Goal: Task Accomplishment & Management: Manage account settings

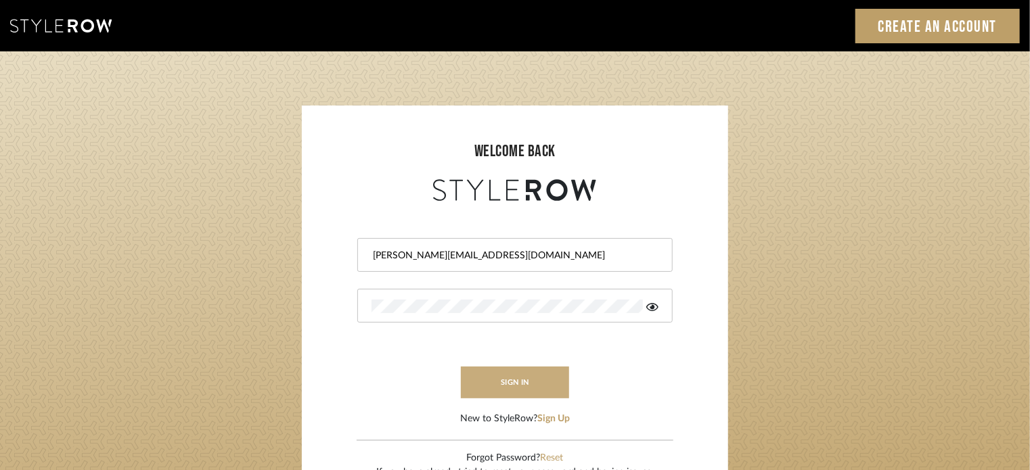
click at [533, 384] on button "sign in" at bounding box center [515, 383] width 108 height 32
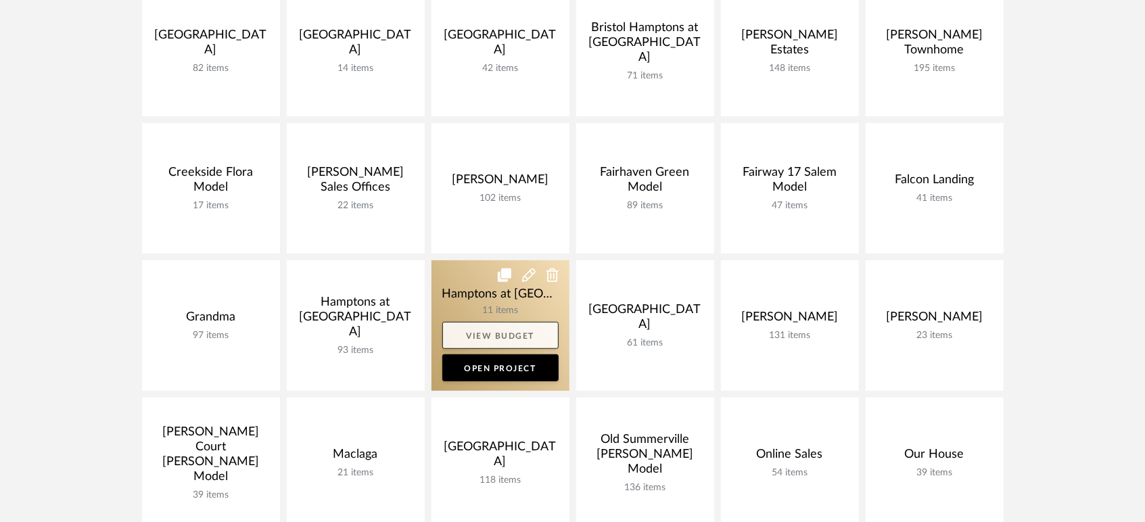
scroll to position [375, 0]
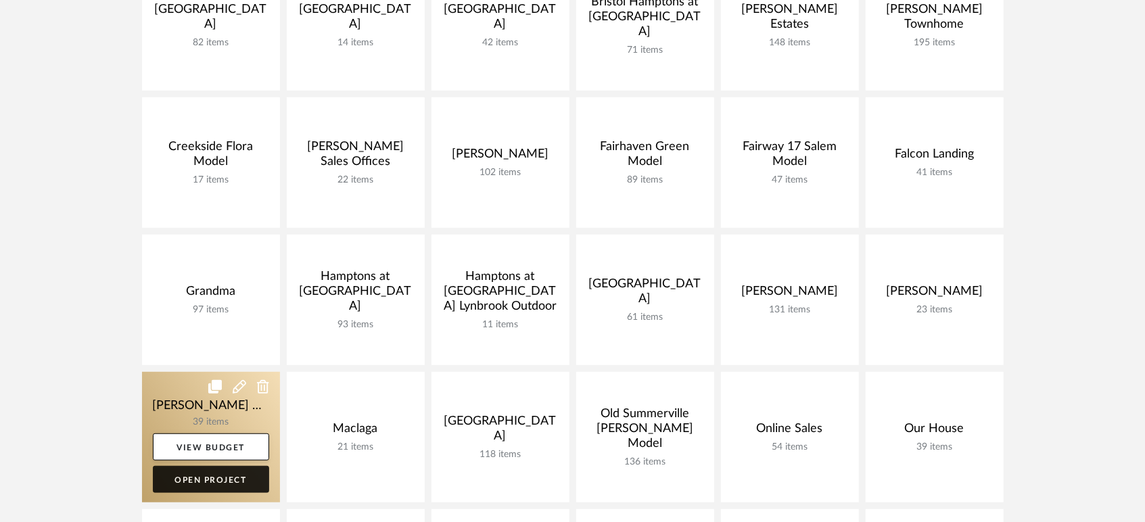
click at [227, 477] on link "Open Project" at bounding box center [211, 479] width 116 height 27
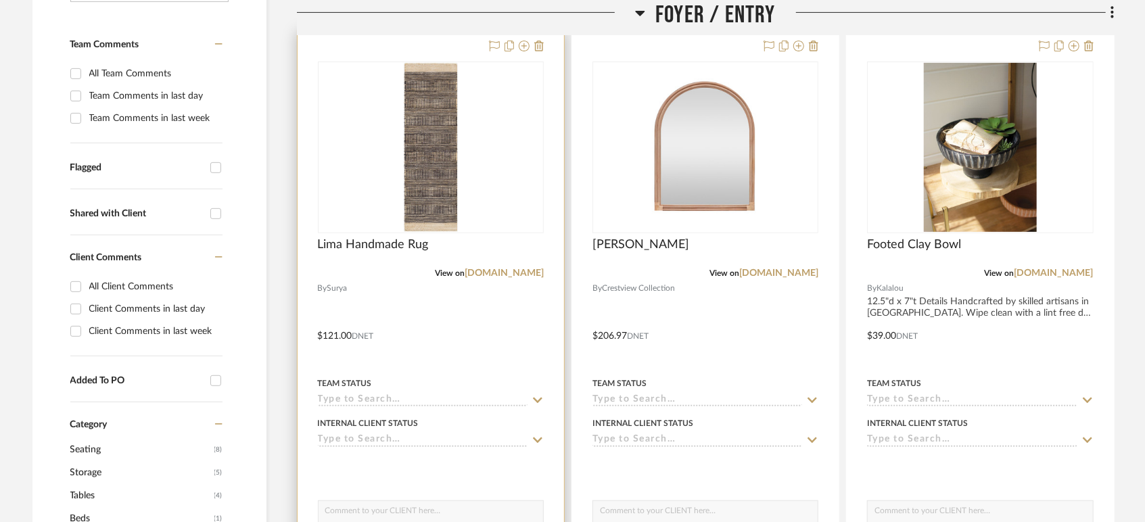
scroll to position [375, 0]
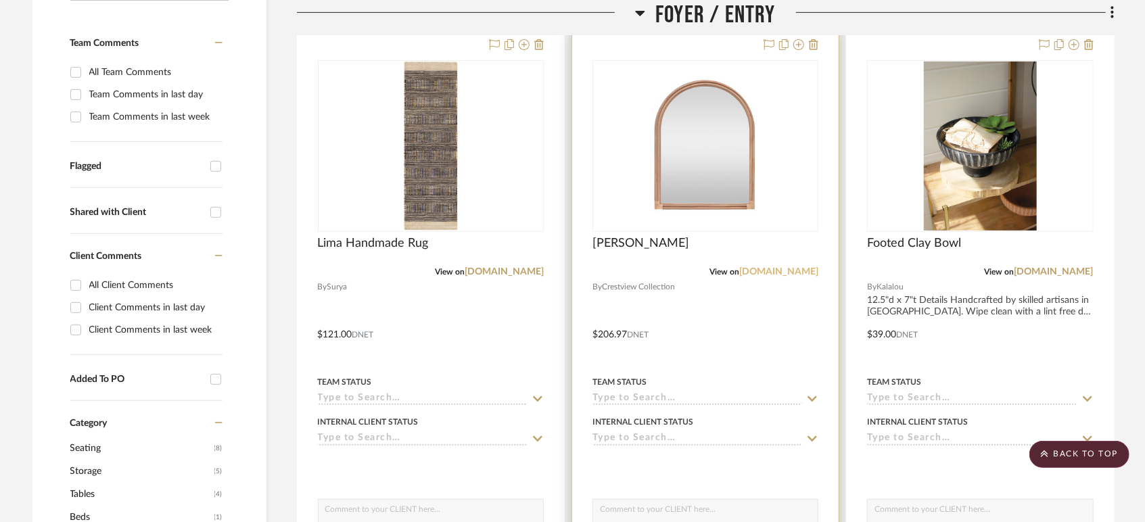
click at [751, 267] on link "[DOMAIN_NAME]" at bounding box center [778, 271] width 79 height 9
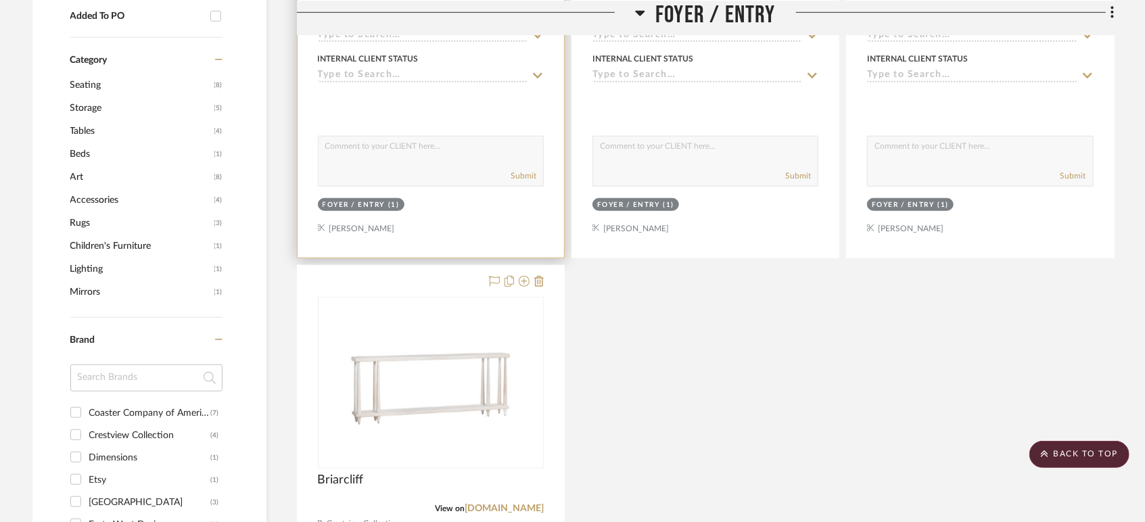
scroll to position [752, 0]
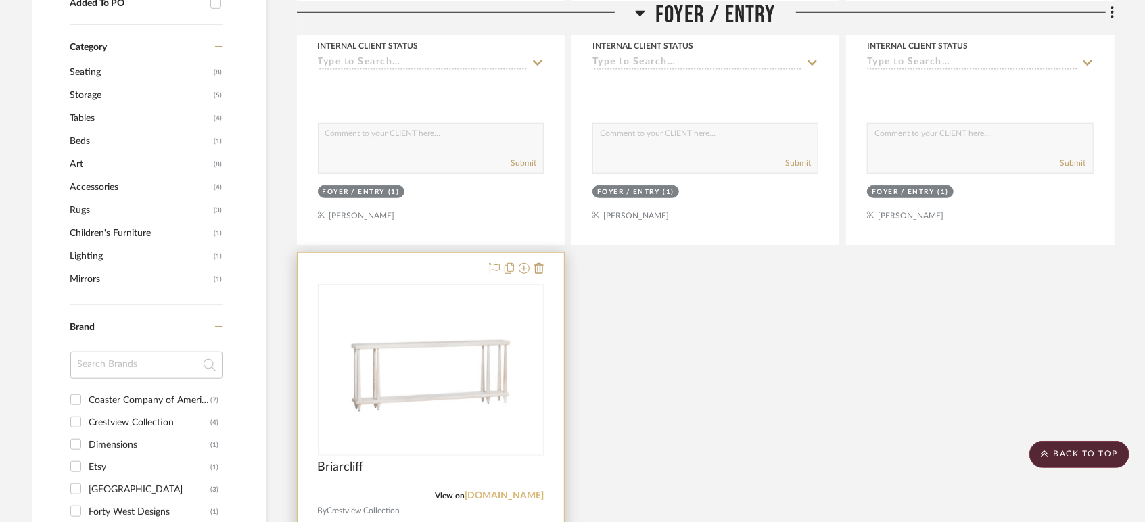
click at [482, 491] on link "[DOMAIN_NAME]" at bounding box center [504, 495] width 79 height 9
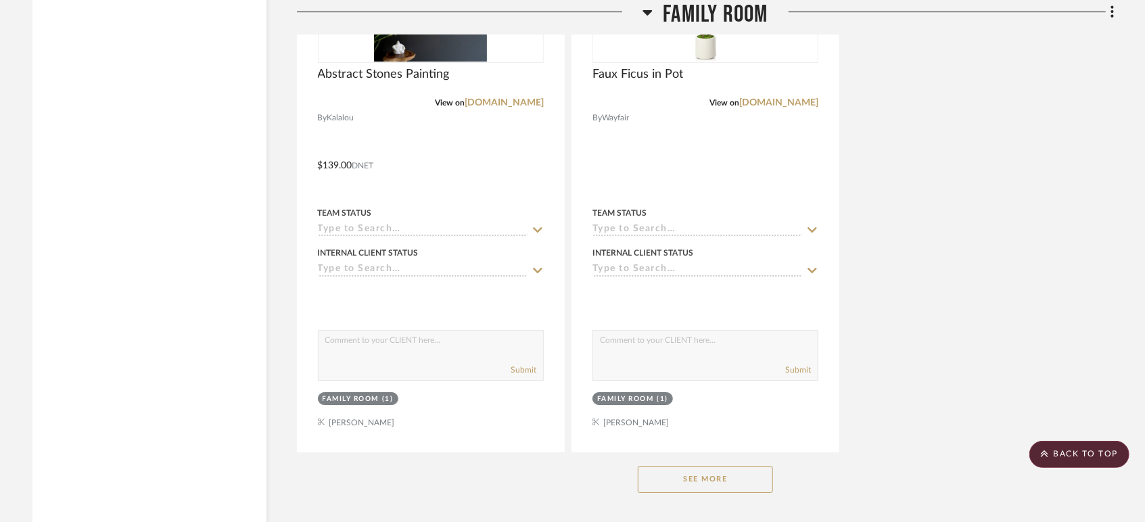
scroll to position [3157, 0]
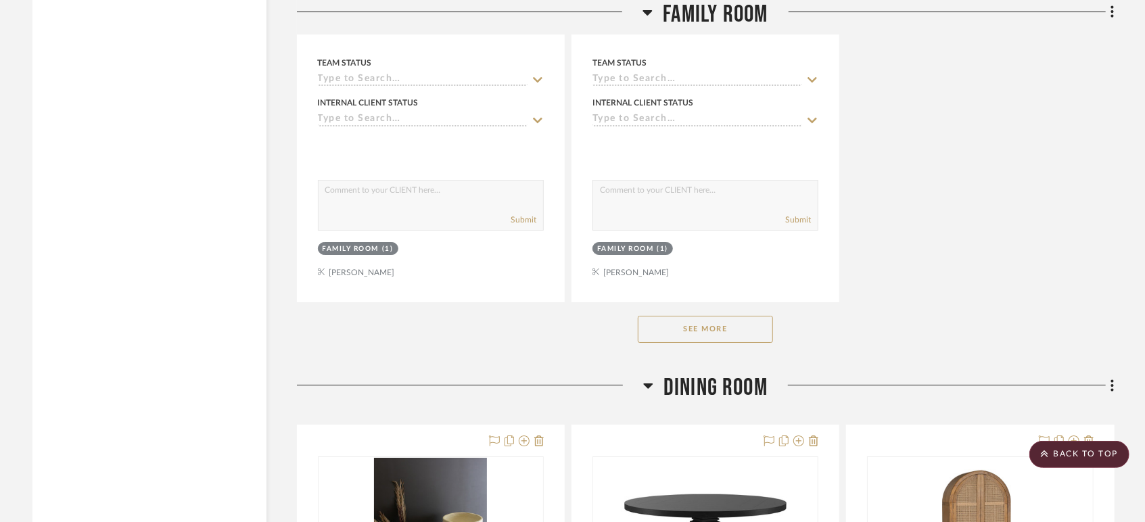
click at [719, 316] on button "See More" at bounding box center [705, 329] width 135 height 27
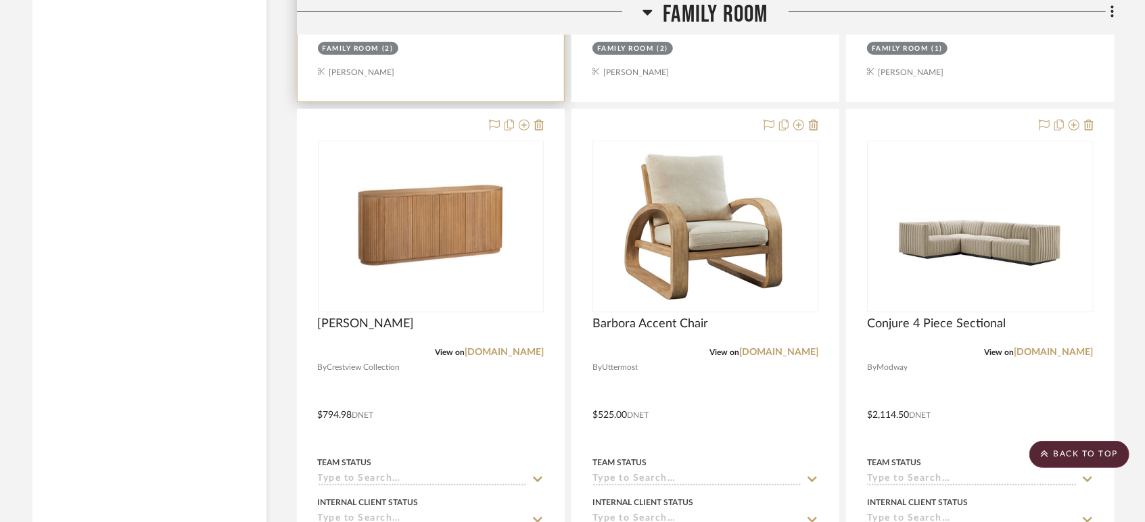
scroll to position [3983, 0]
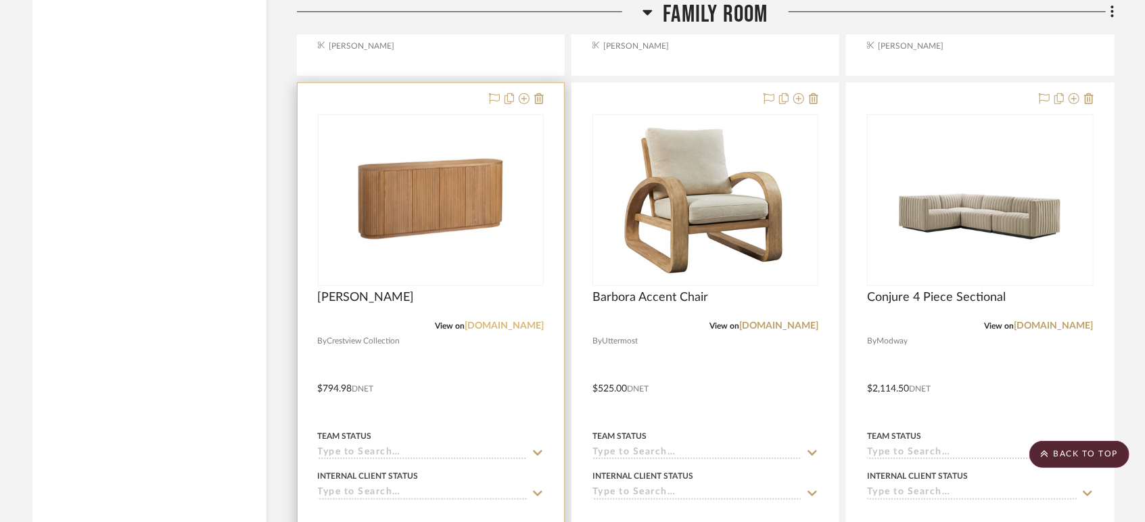
click at [485, 321] on link "[DOMAIN_NAME]" at bounding box center [504, 325] width 79 height 9
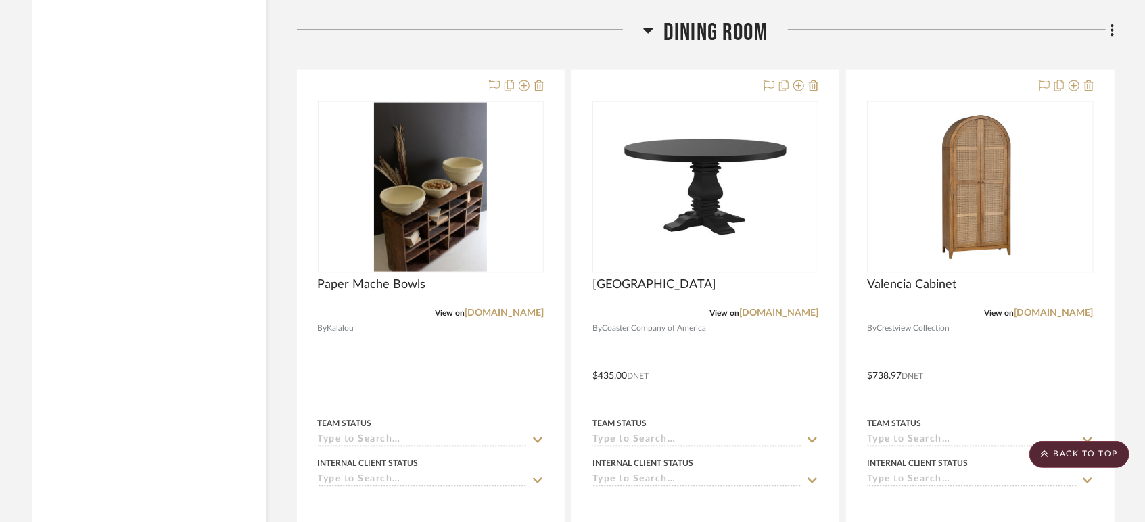
scroll to position [4735, 0]
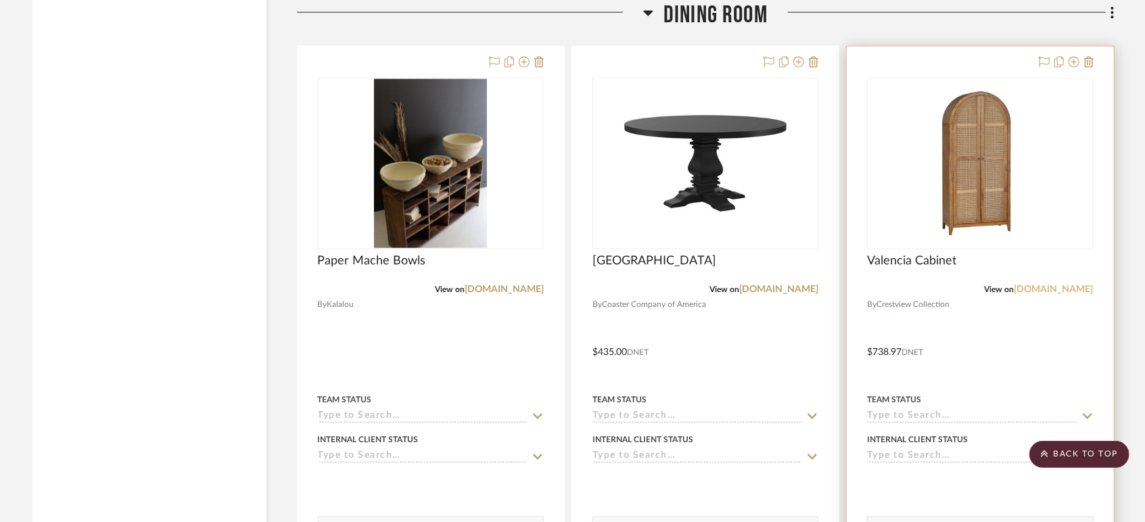
click at [1017, 285] on link "[DOMAIN_NAME]" at bounding box center [1054, 289] width 79 height 9
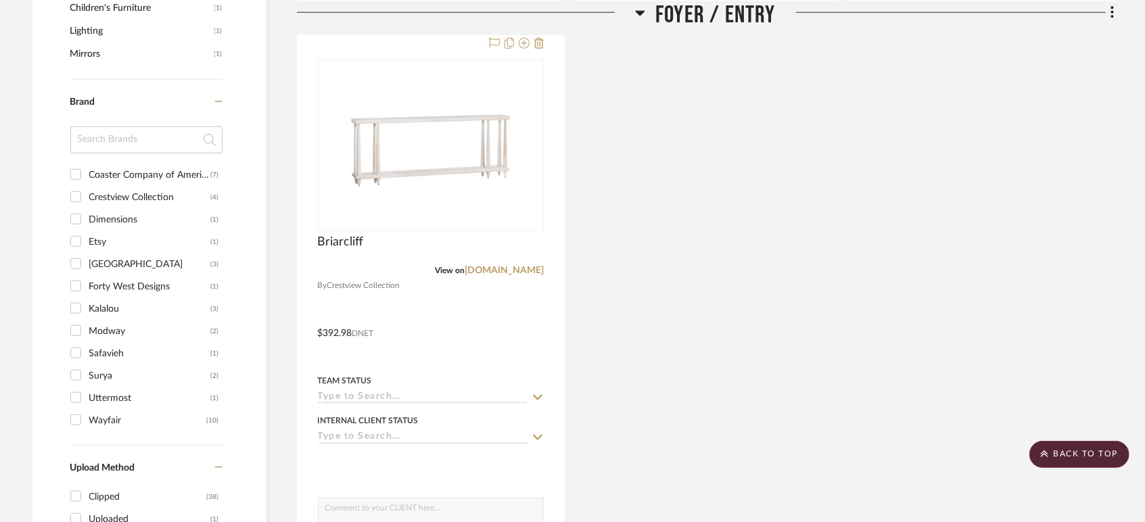
scroll to position [1052, 0]
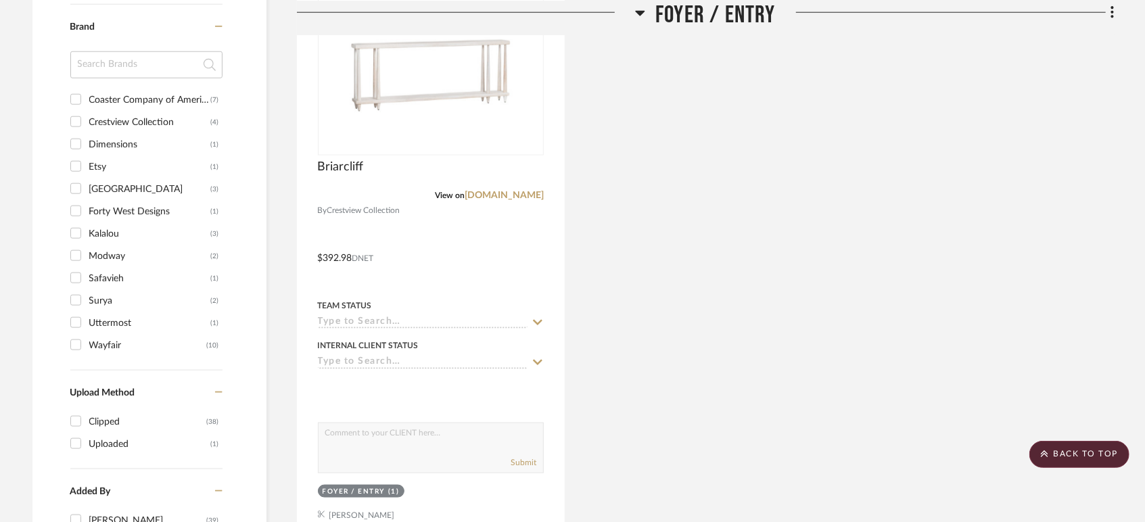
click at [77, 111] on input "Crestview Collection (4)" at bounding box center [76, 122] width 22 height 22
checkbox input "true"
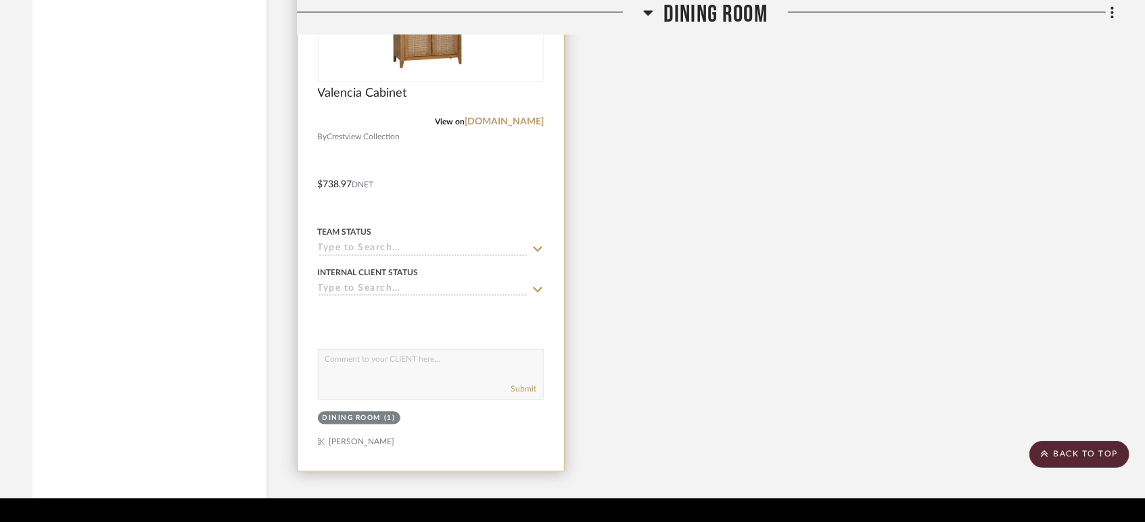
scroll to position [1652, 0]
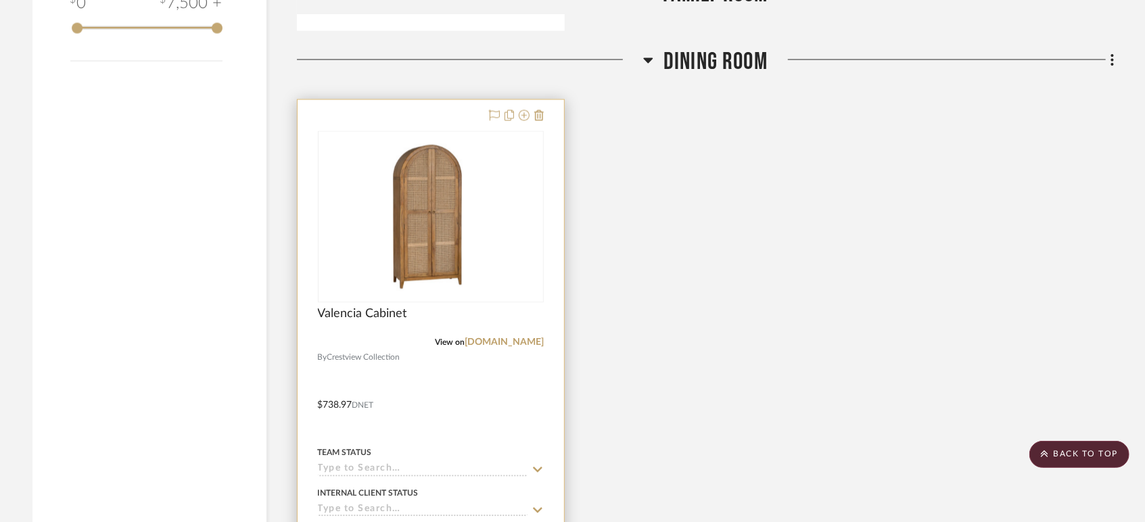
click at [501, 337] on div "View on crestviewcollection.com" at bounding box center [431, 343] width 226 height 12
click at [503, 338] on link "[DOMAIN_NAME]" at bounding box center [504, 342] width 79 height 9
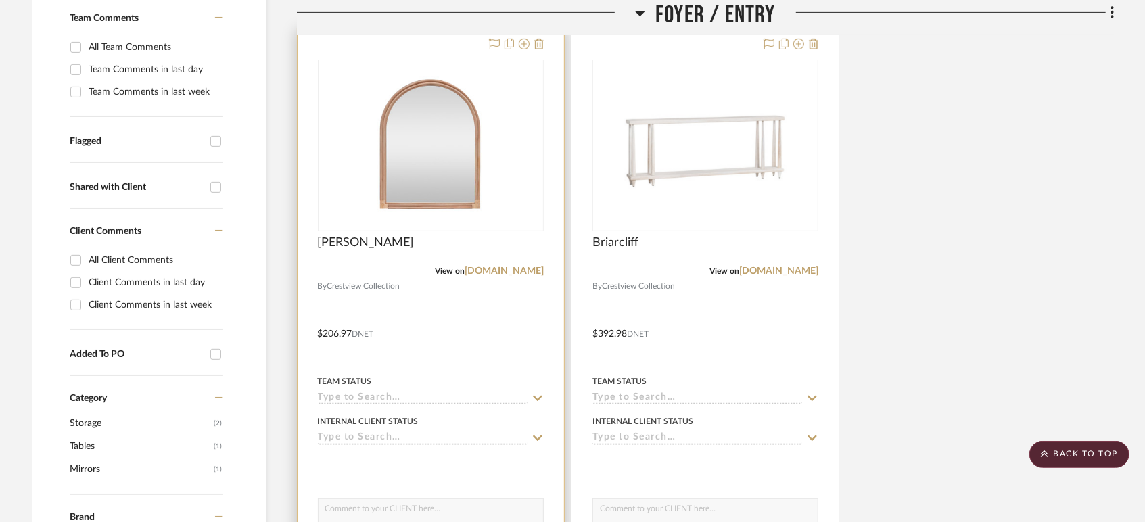
scroll to position [374, 0]
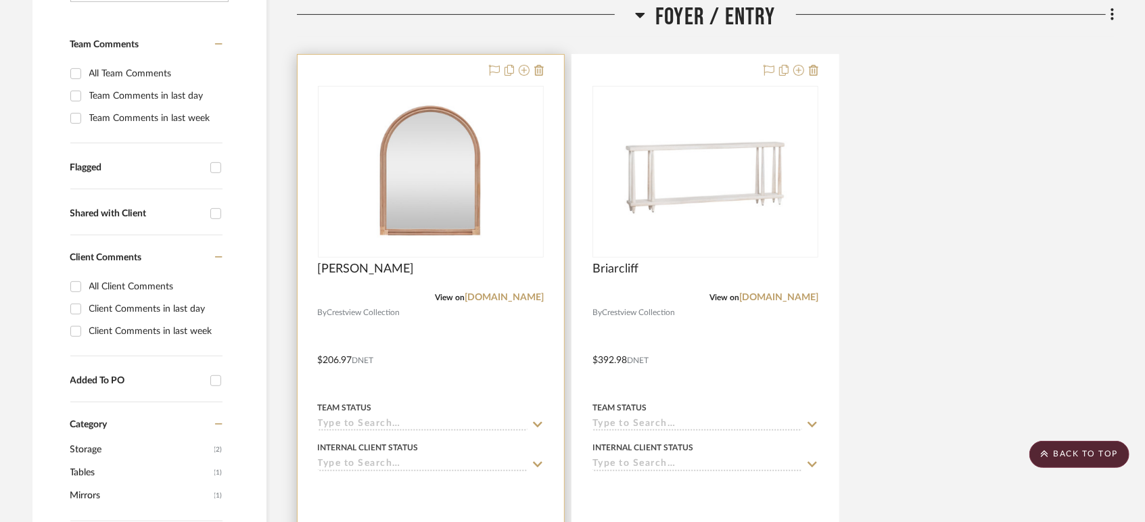
click at [368, 419] on input at bounding box center [423, 425] width 210 height 13
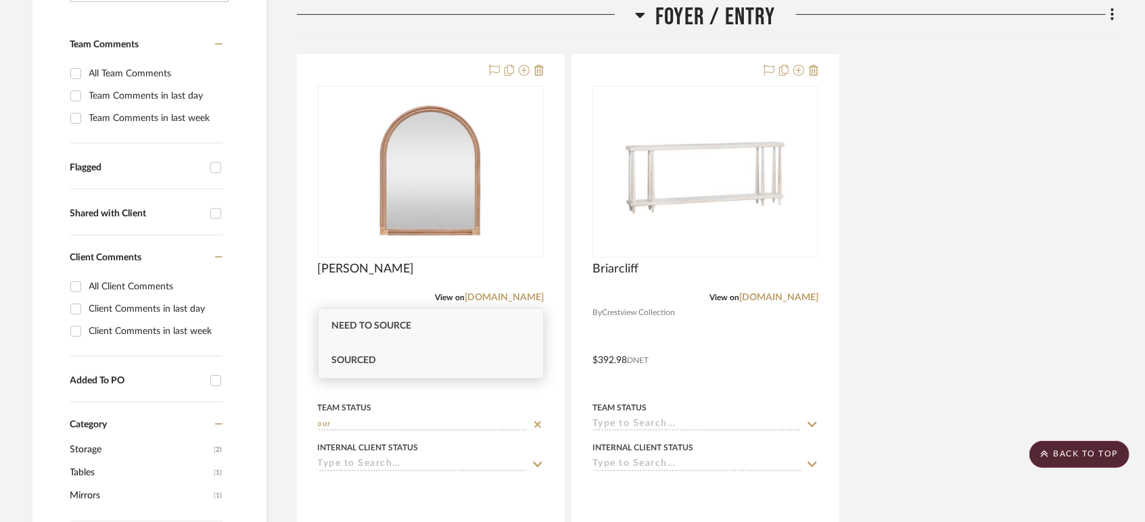
type input "our"
click at [443, 357] on div "Sourced" at bounding box center [431, 361] width 225 height 35
type input "[DATE]"
type input "Sourced"
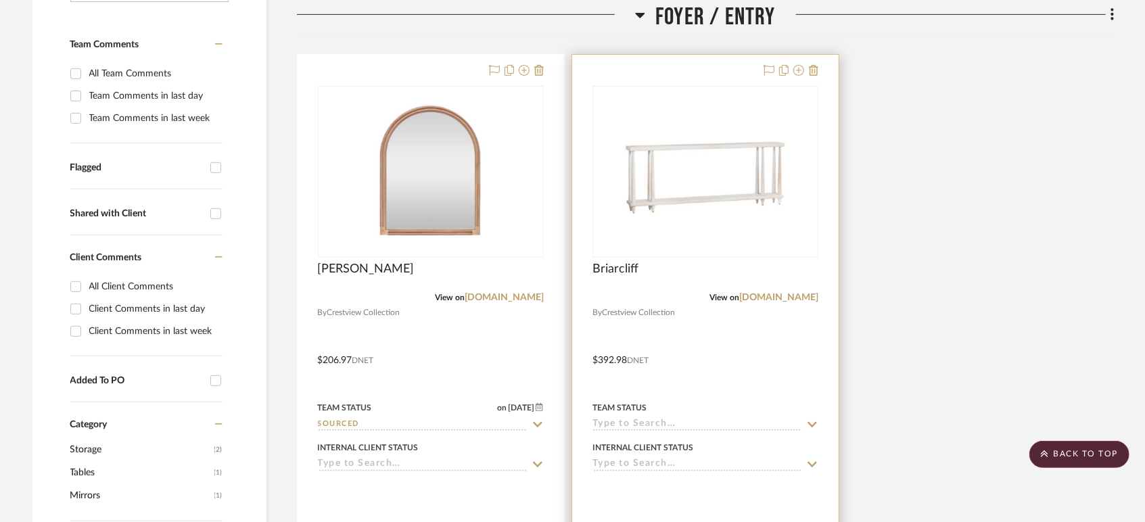
click at [711, 419] on input at bounding box center [698, 425] width 210 height 13
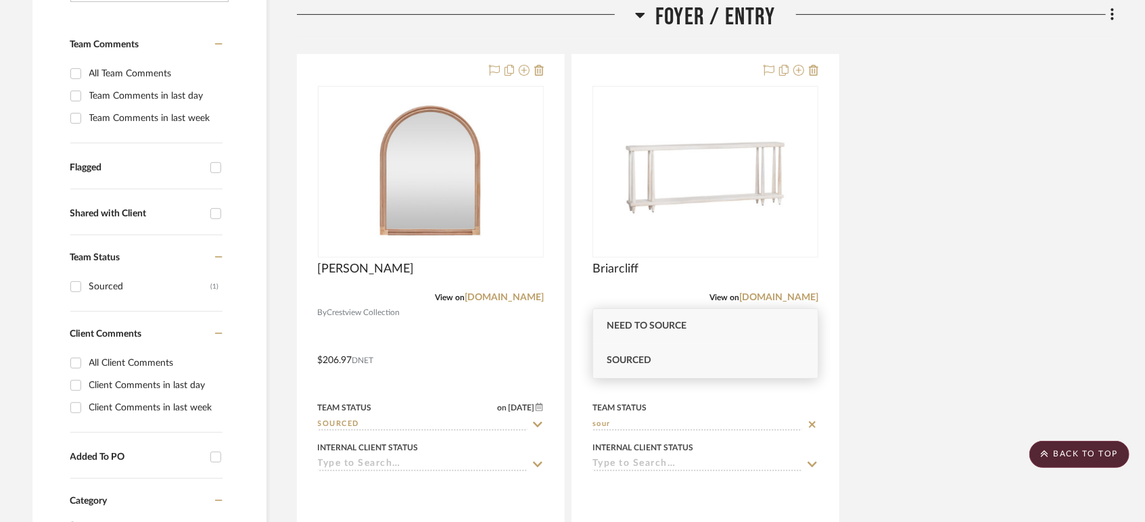
type input "sour"
click at [706, 365] on div "Sourced" at bounding box center [705, 361] width 225 height 35
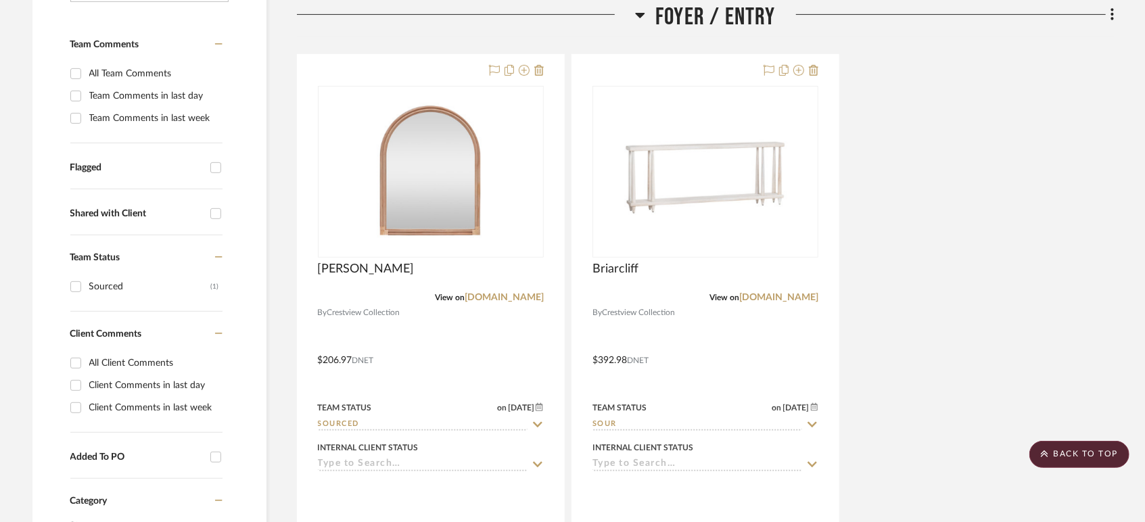
type input "[DATE]"
type input "Sourced"
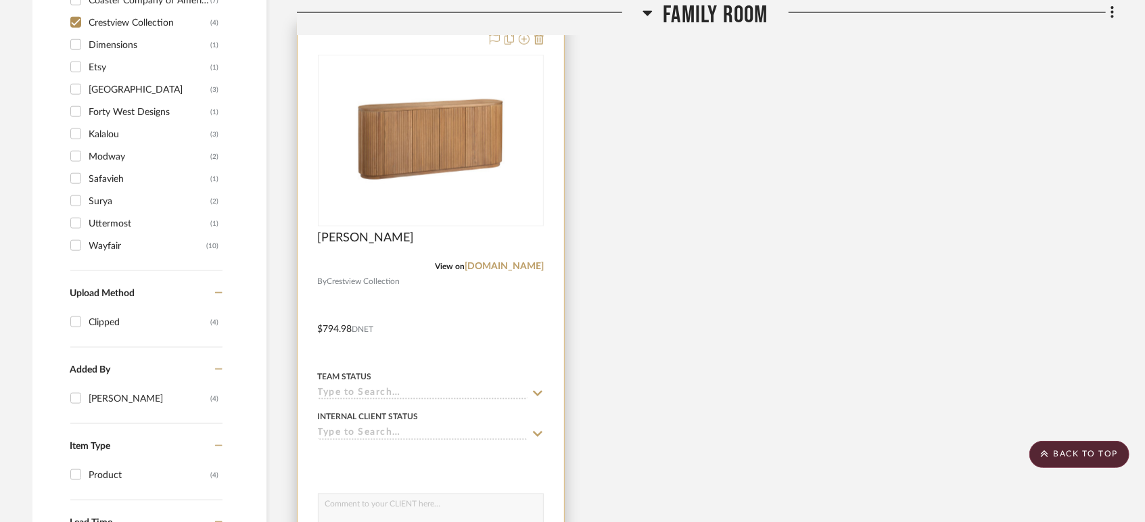
scroll to position [1127, 0]
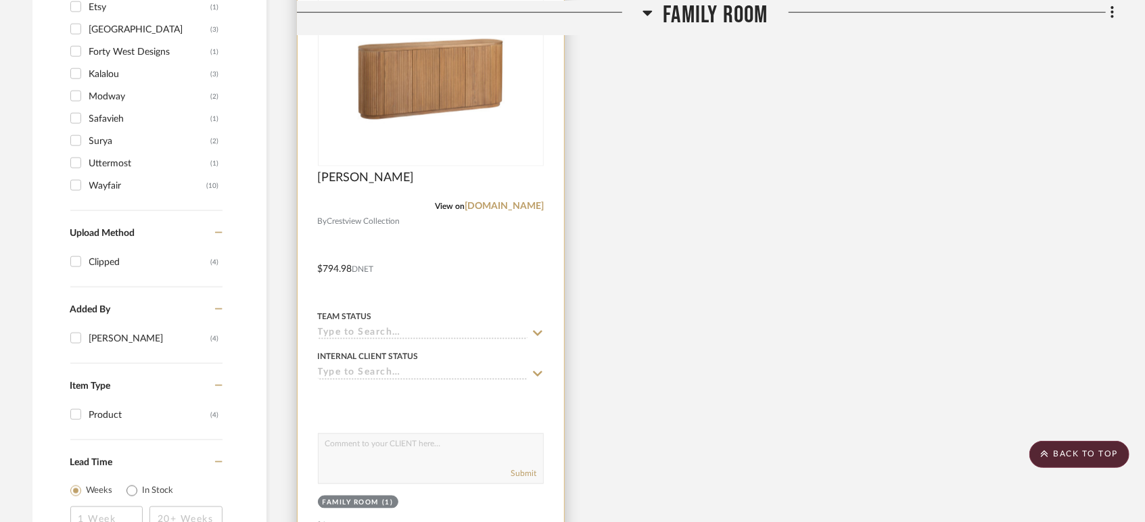
click at [373, 327] on input at bounding box center [423, 333] width 210 height 13
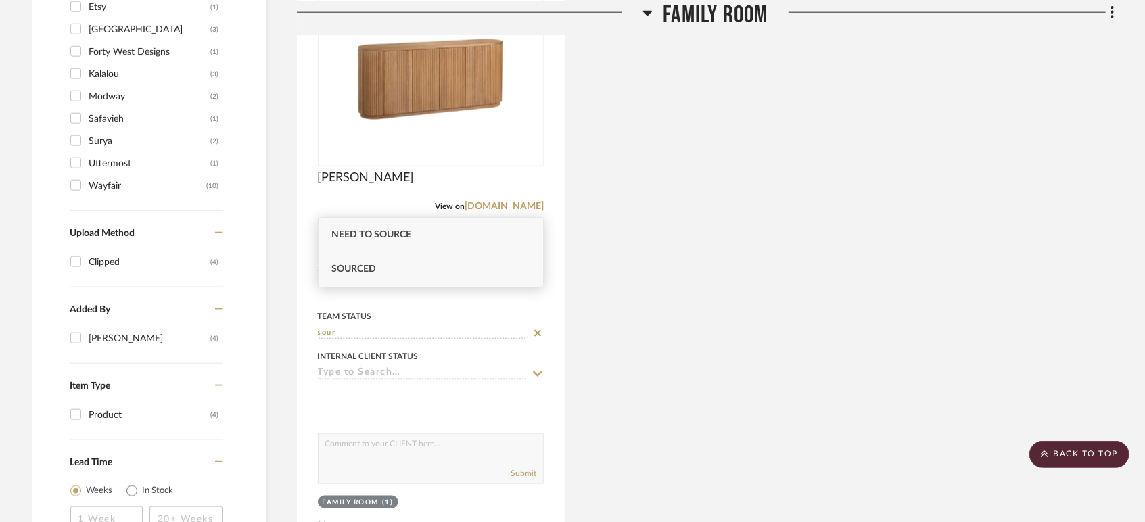
type input "sour"
click at [373, 271] on span "Sourced" at bounding box center [354, 269] width 45 height 9
type input "[DATE]"
type input "Sourced"
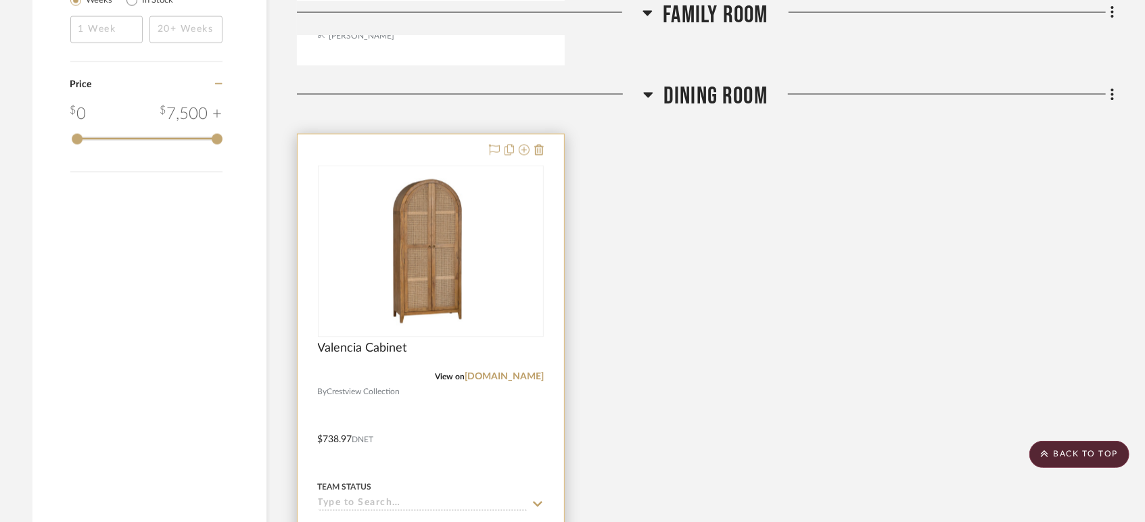
scroll to position [1653, 0]
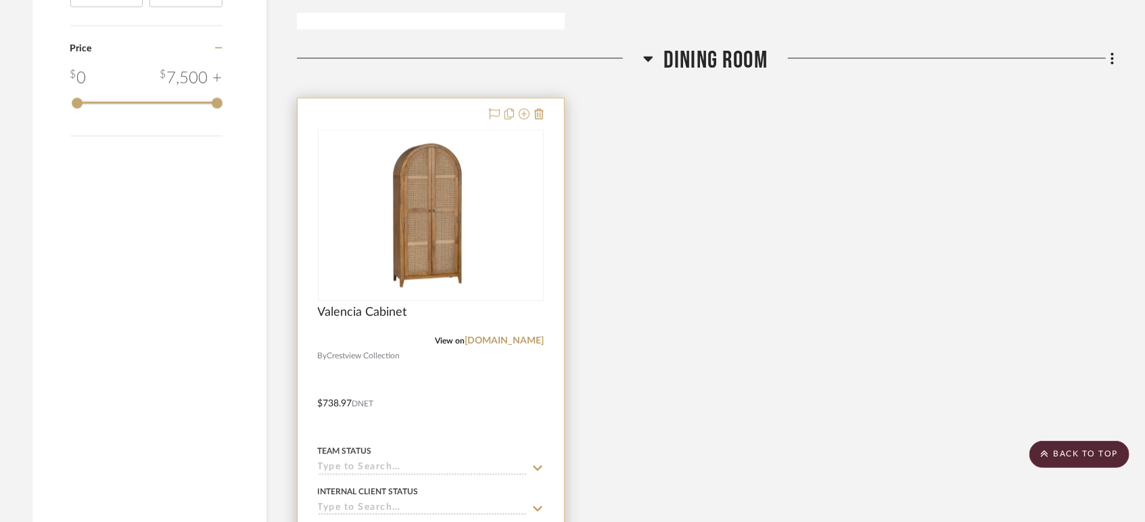
click at [375, 443] on div "Team Status" at bounding box center [431, 459] width 226 height 32
click at [371, 463] on input at bounding box center [423, 469] width 210 height 13
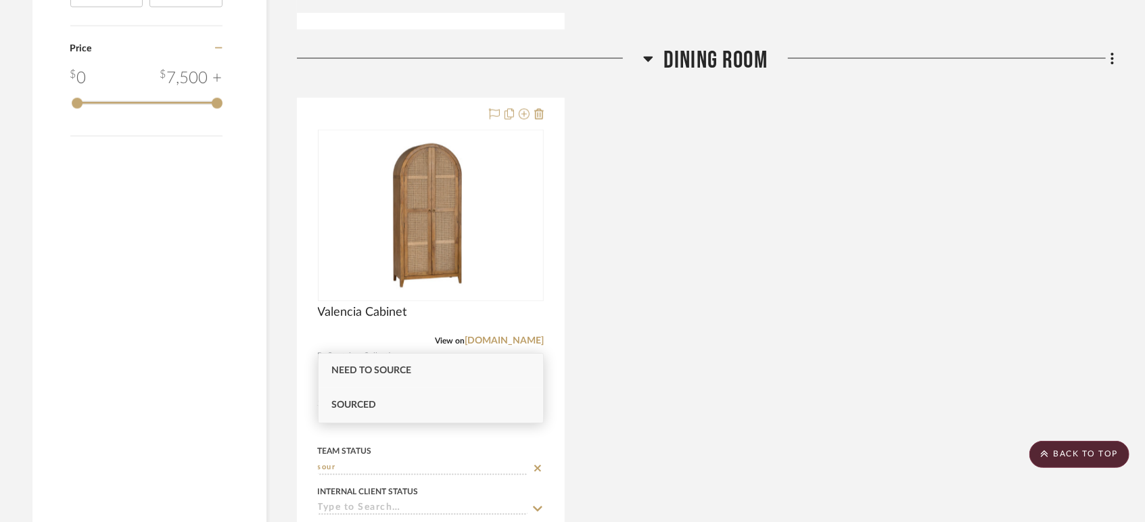
type input "sour"
click at [384, 398] on div "Sourced" at bounding box center [431, 405] width 225 height 35
type input "[DATE]"
type input "Sourced"
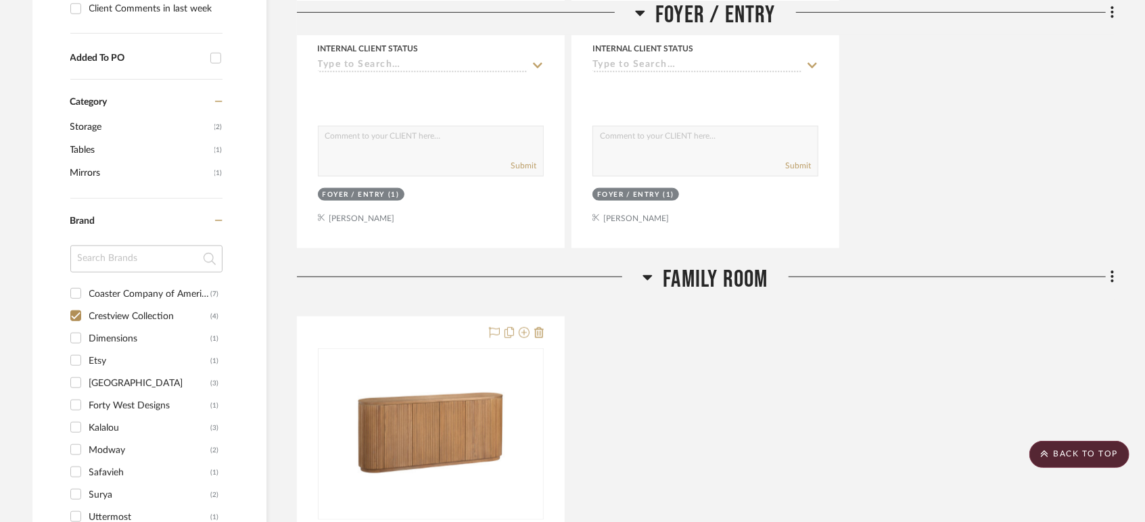
scroll to position [902, 0]
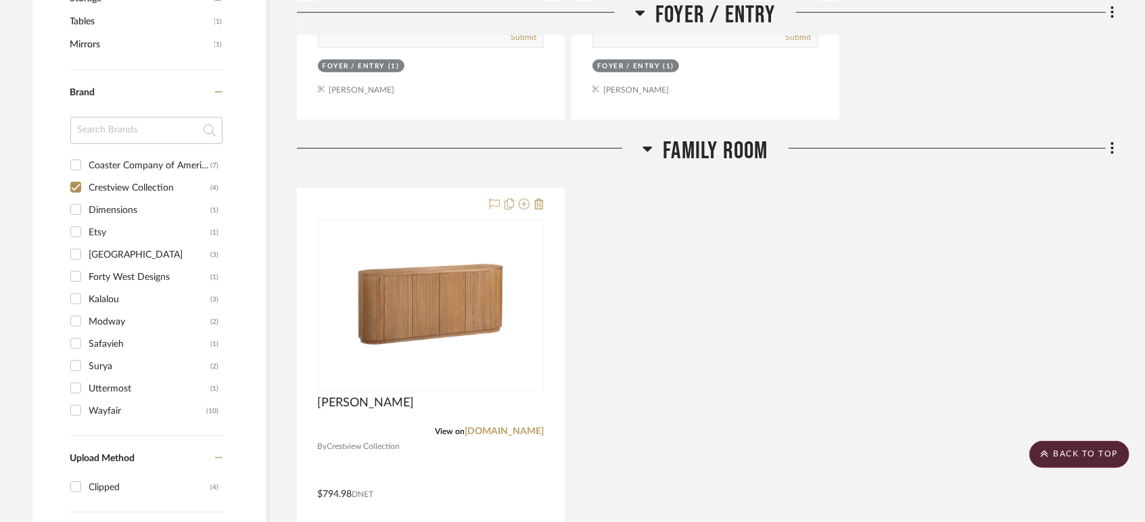
click at [76, 177] on input "Crestview Collection (4)" at bounding box center [76, 188] width 22 height 22
checkbox input "false"
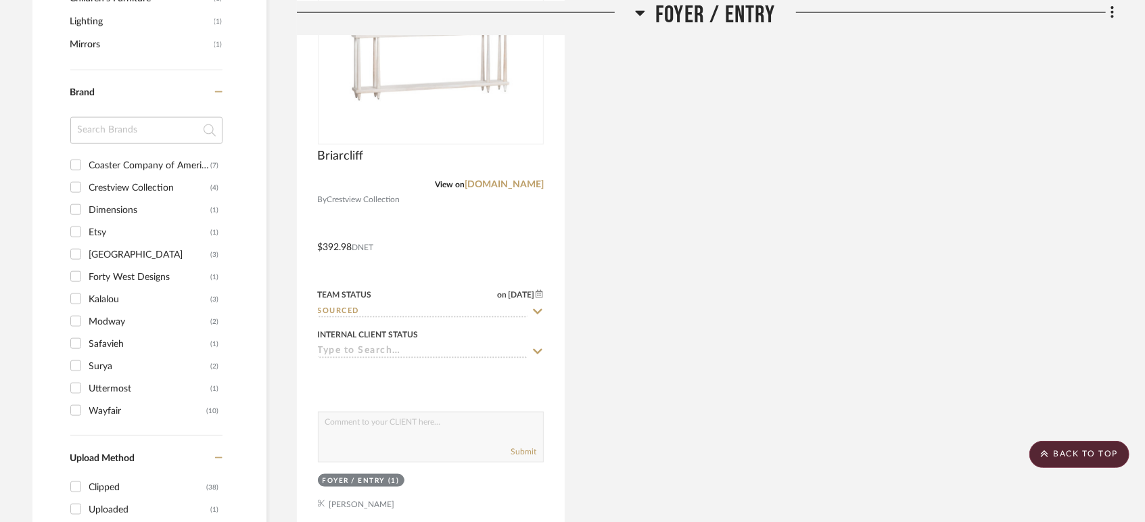
click at [74, 154] on input "Coaster Company of America (7)" at bounding box center [76, 165] width 22 height 22
checkbox input "true"
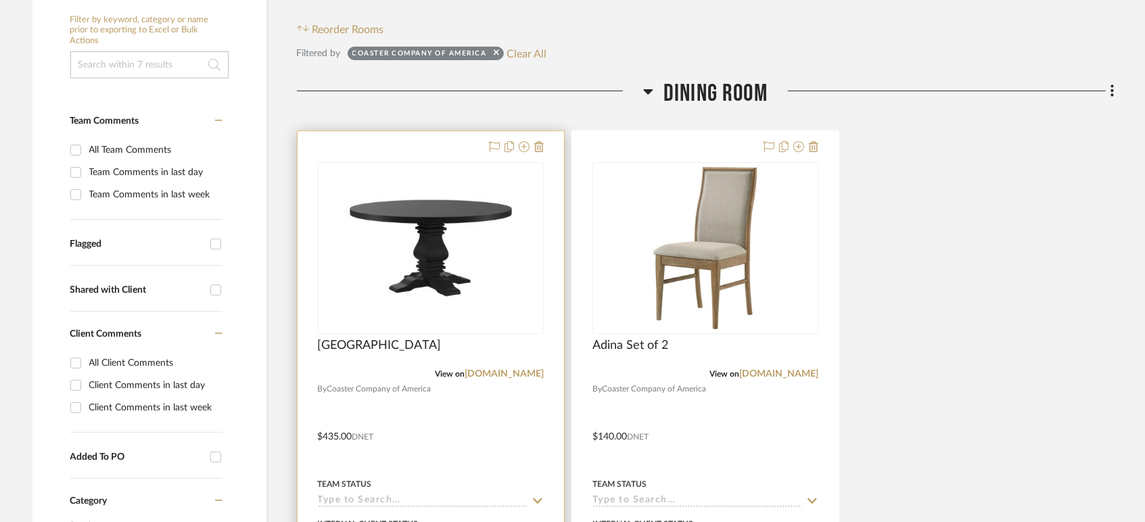
scroll to position [375, 0]
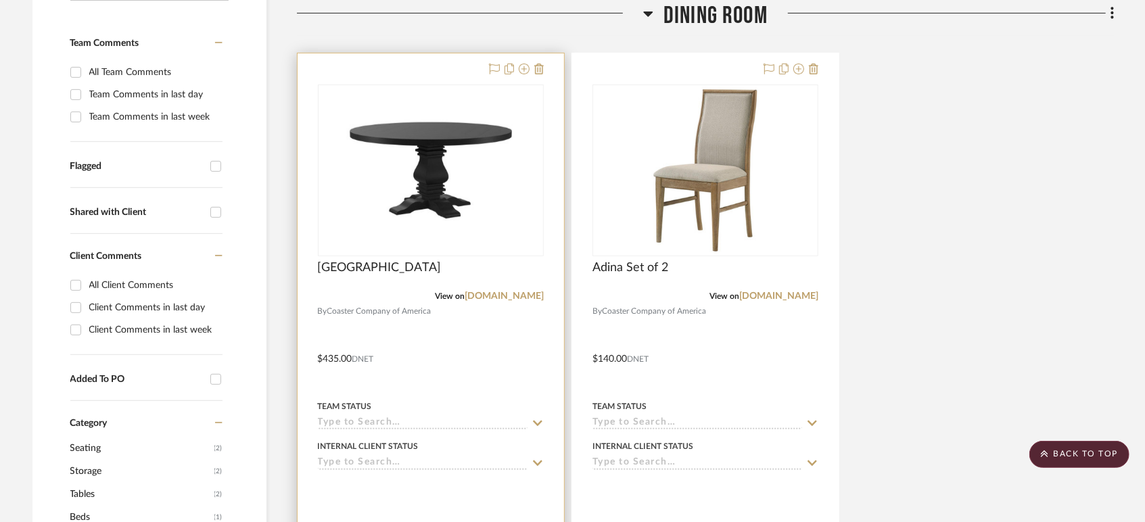
click at [375, 417] on input at bounding box center [423, 423] width 210 height 13
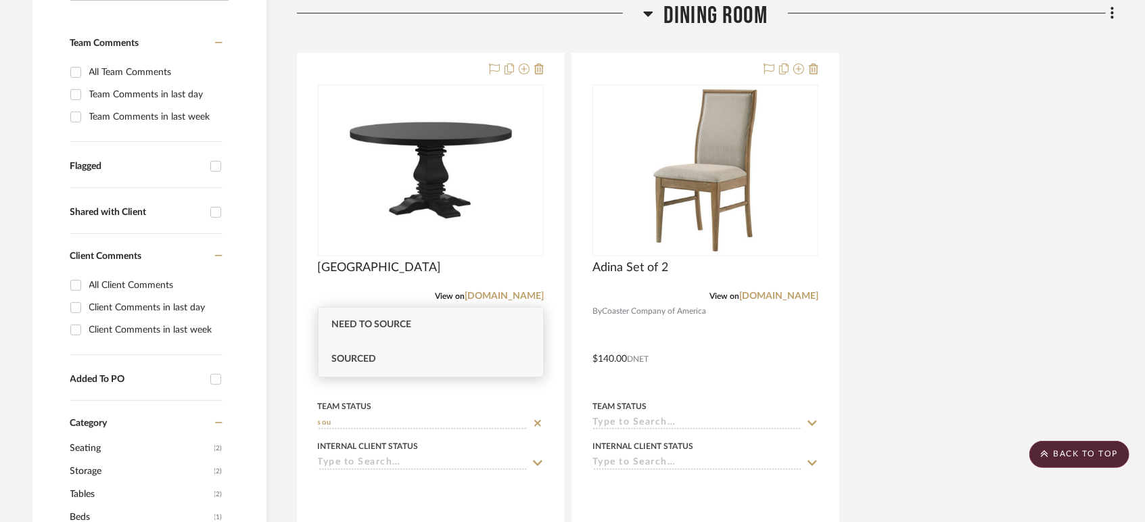
type input "sou"
click at [380, 359] on div "Sourced" at bounding box center [431, 359] width 225 height 35
type input "[DATE]"
type input "Sourced"
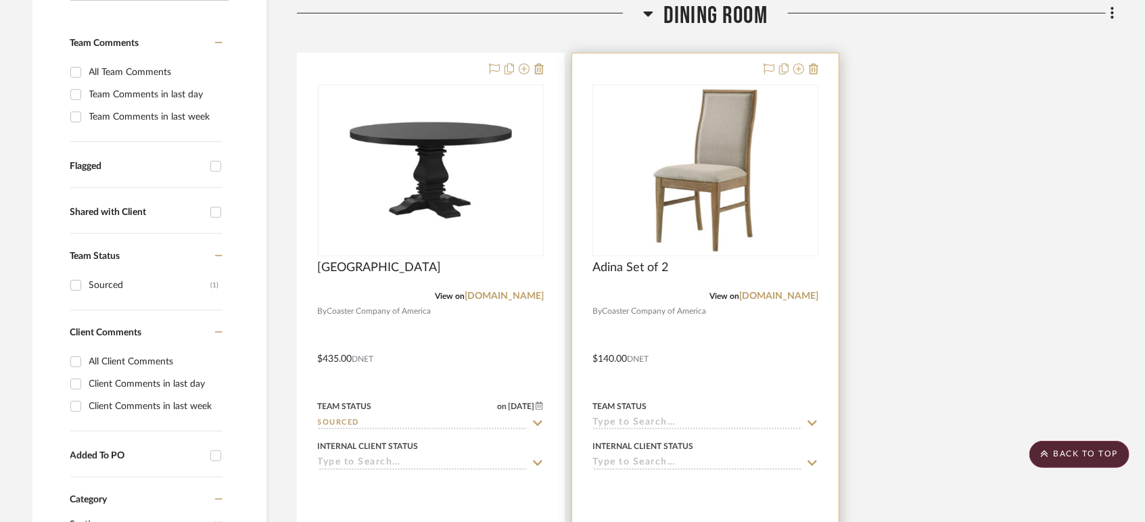
click at [633, 417] on input at bounding box center [698, 423] width 210 height 13
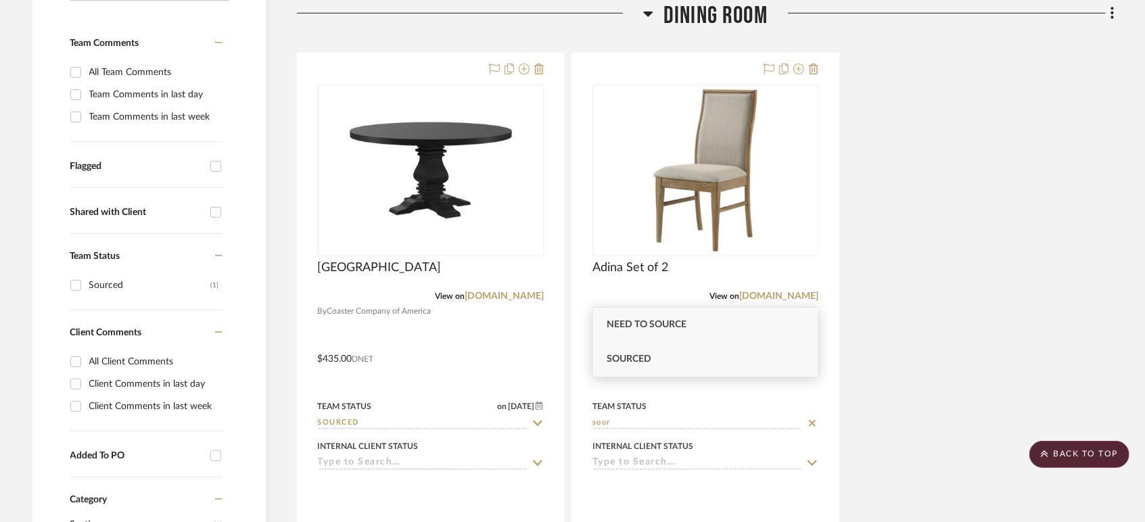
type input "sour"
click at [635, 364] on span "Sourced" at bounding box center [629, 358] width 45 height 9
type input "[DATE]"
type input "Sourced"
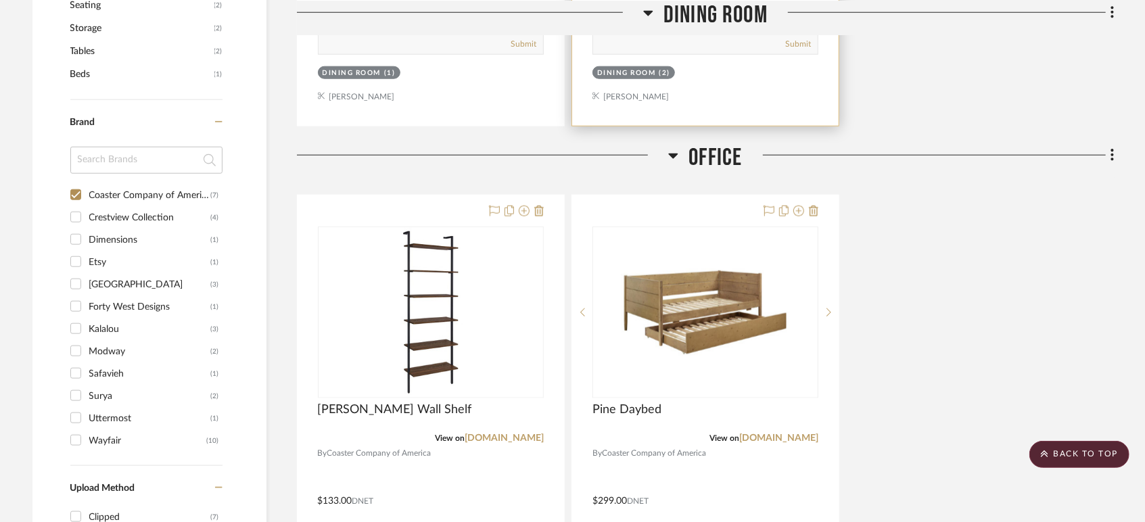
scroll to position [977, 0]
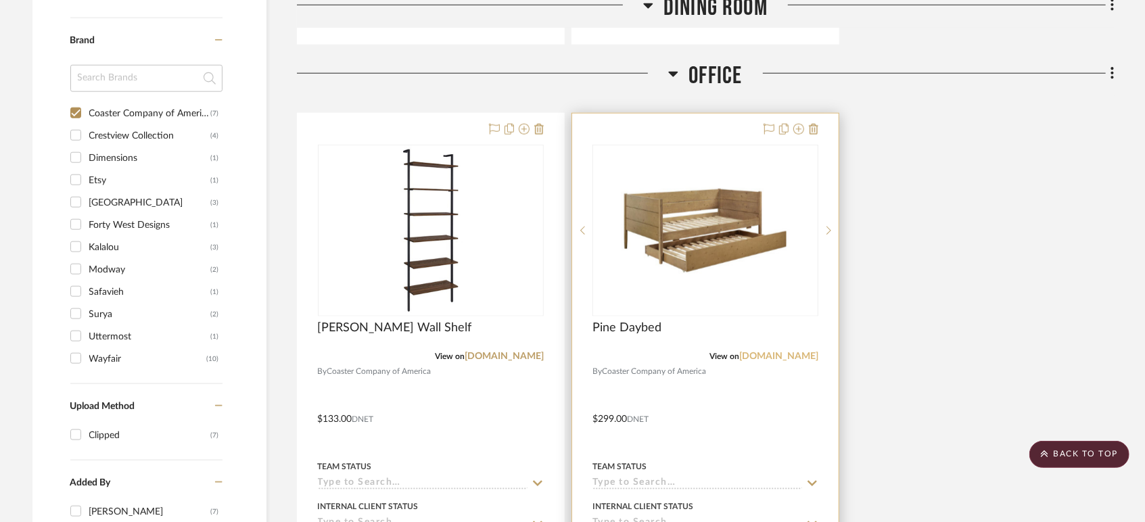
click at [766, 352] on link "[DOMAIN_NAME]" at bounding box center [778, 356] width 79 height 9
click at [653, 478] on input at bounding box center [698, 484] width 210 height 13
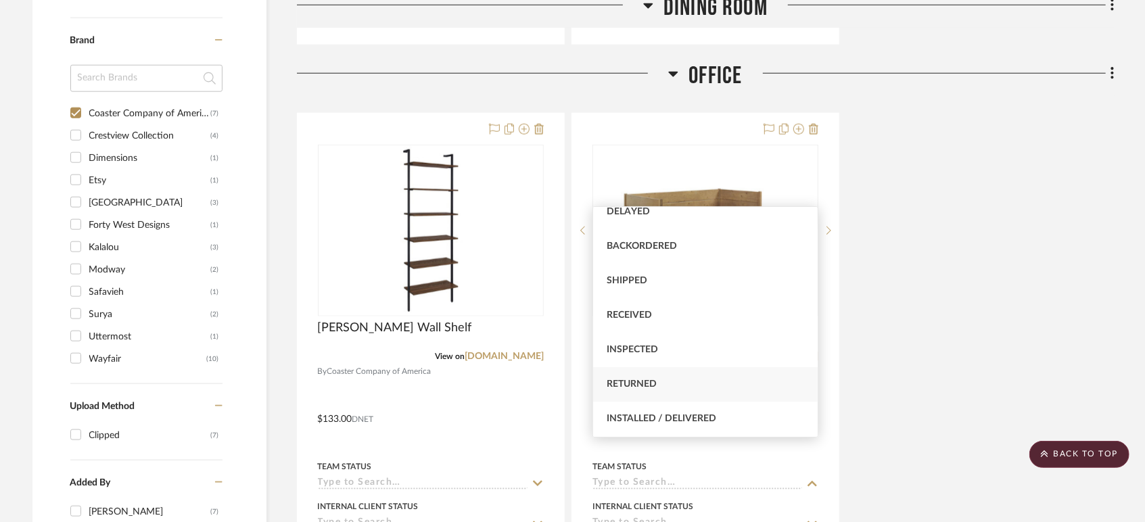
scroll to position [300, 0]
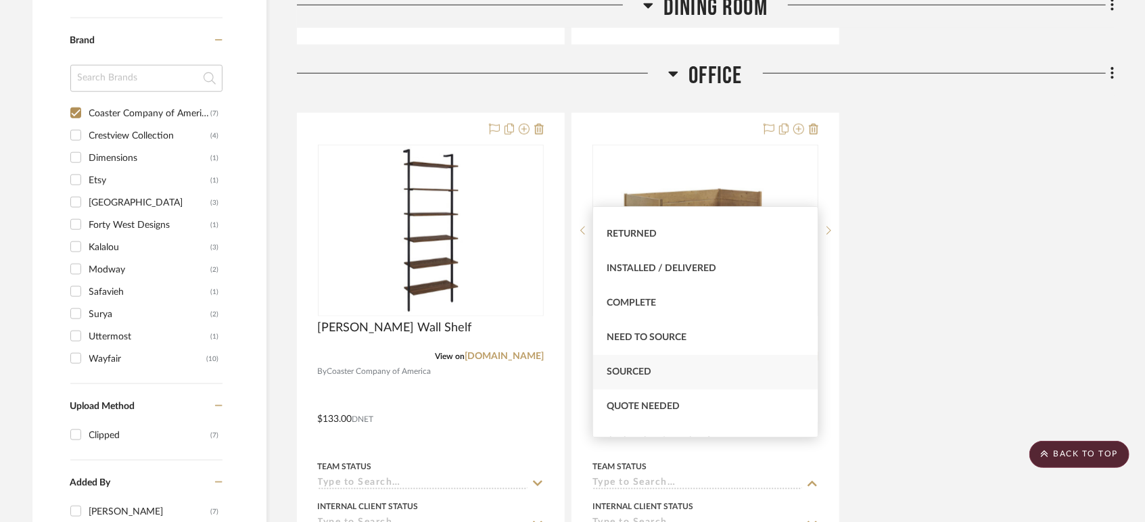
click at [655, 374] on div "Sourced" at bounding box center [705, 372] width 225 height 35
type input "[DATE]"
type input "Sourced"
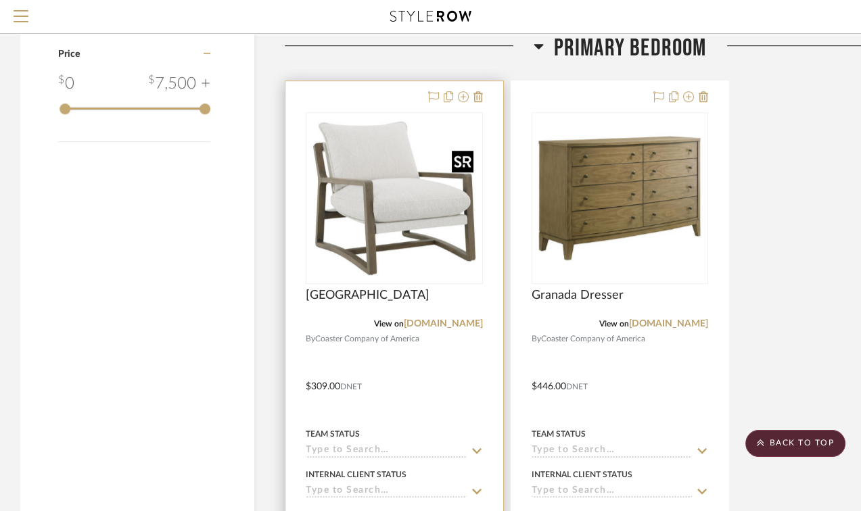
scroll to position [1613, 0]
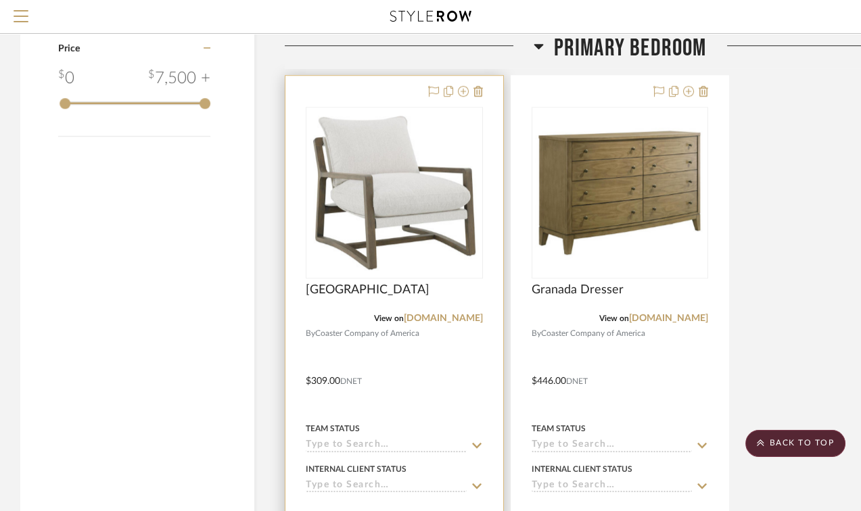
click at [396, 444] on input at bounding box center [386, 446] width 161 height 13
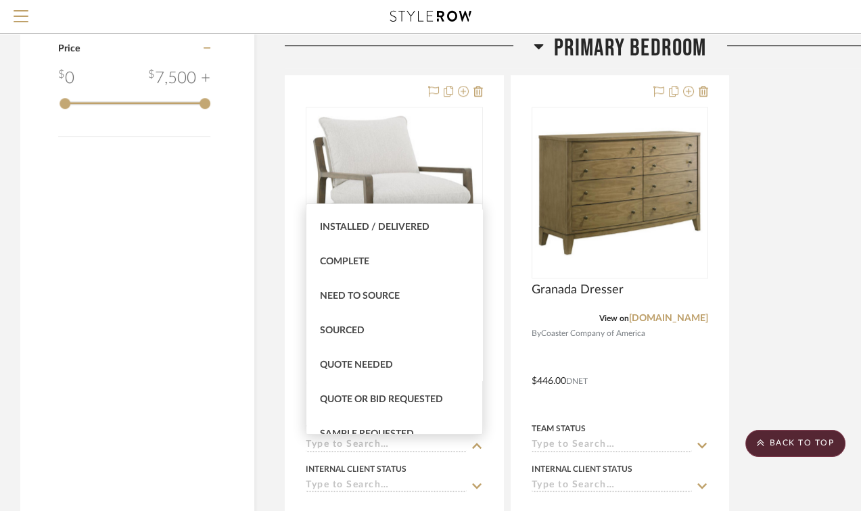
scroll to position [375, 0]
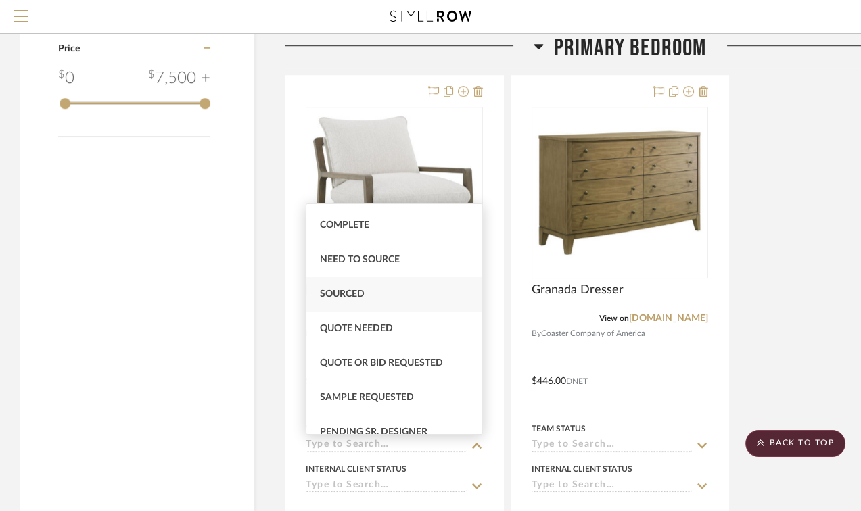
click at [351, 291] on span "Sourced" at bounding box center [342, 294] width 45 height 9
type input "[DATE]"
type input "Sourced"
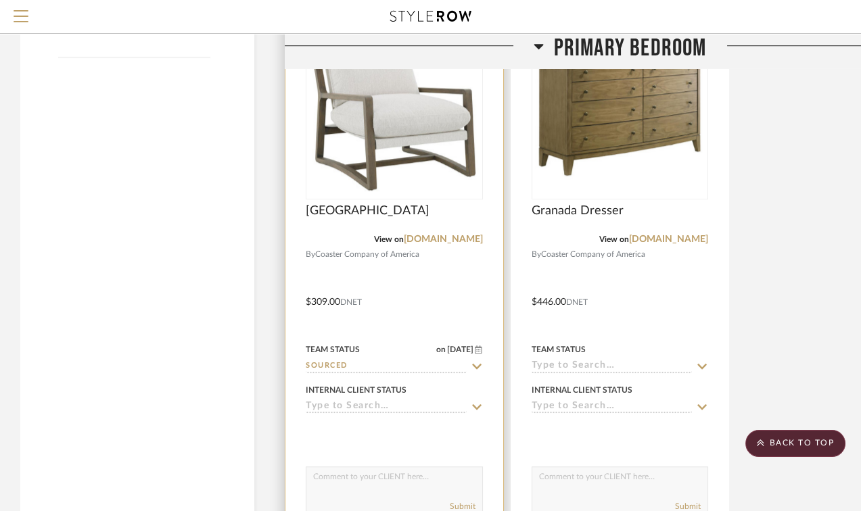
scroll to position [1839, 0]
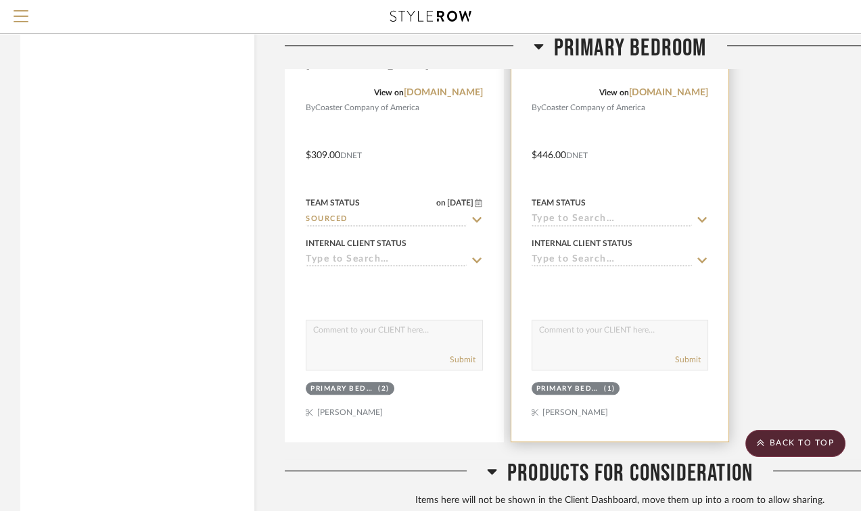
click at [601, 225] on input at bounding box center [612, 220] width 161 height 13
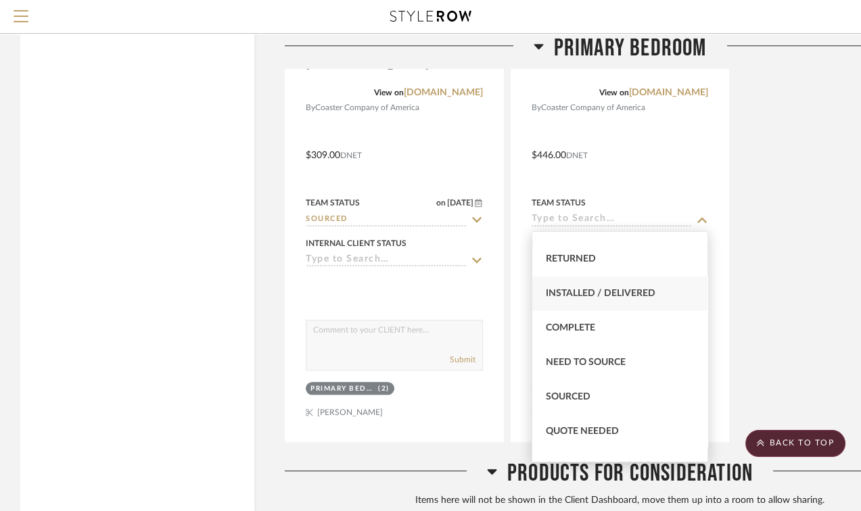
scroll to position [375, 0]
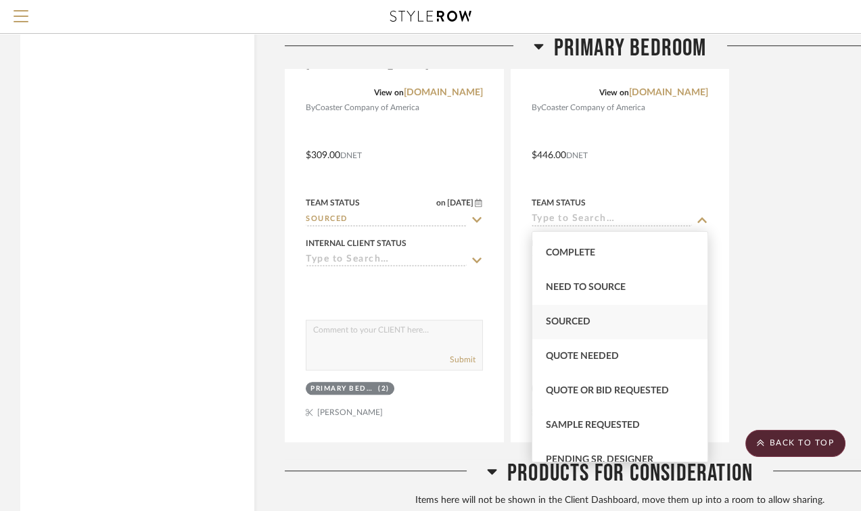
click at [574, 325] on span "Sourced" at bounding box center [568, 321] width 45 height 9
type input "[DATE]"
type input "Sourced"
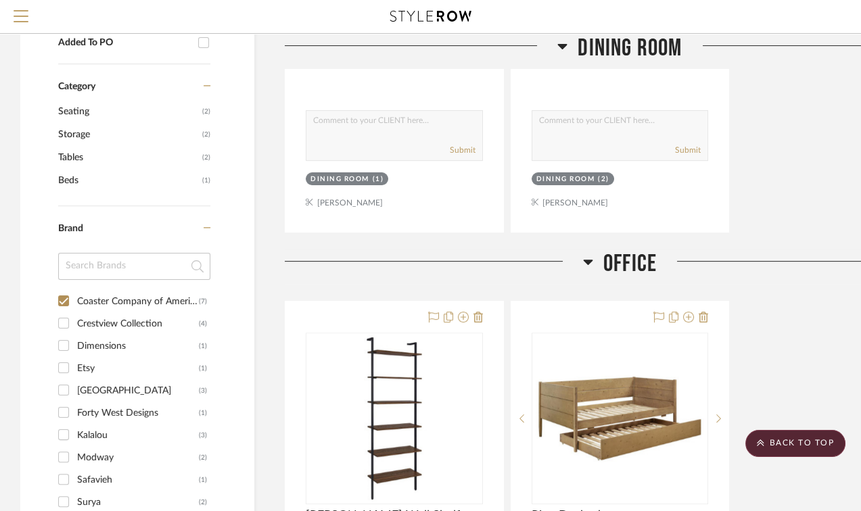
scroll to position [752, 0]
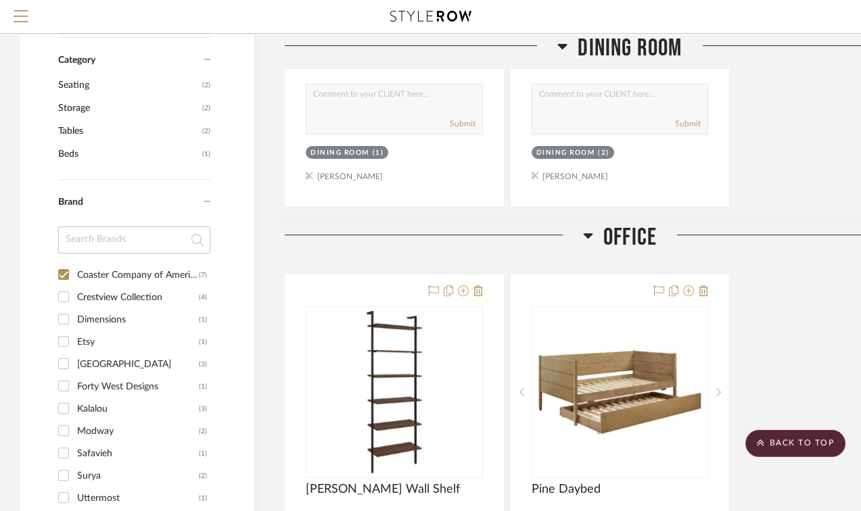
click at [62, 274] on input "Coaster Company of America (7)" at bounding box center [64, 275] width 22 height 22
checkbox input "false"
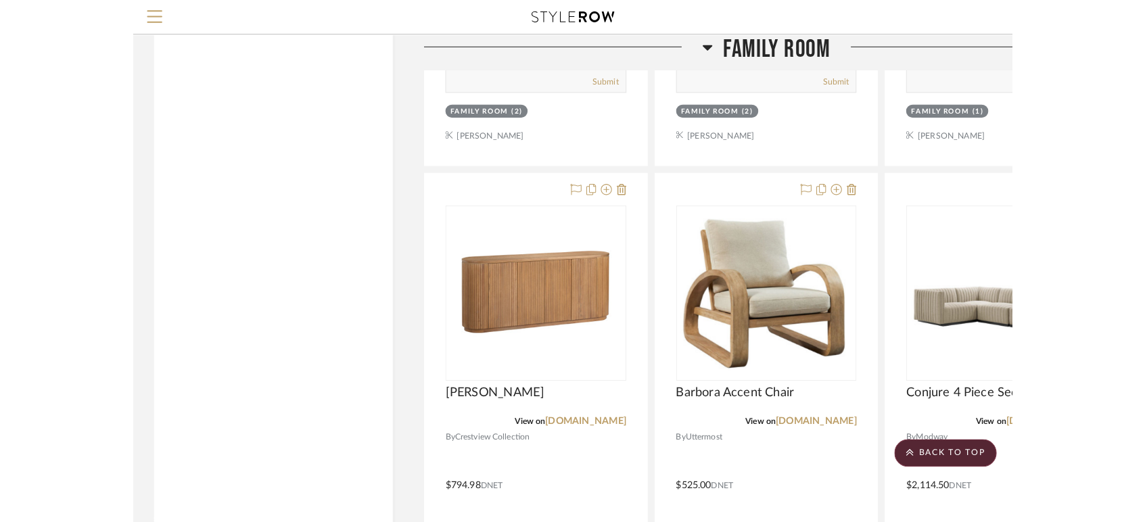
scroll to position [3799, 0]
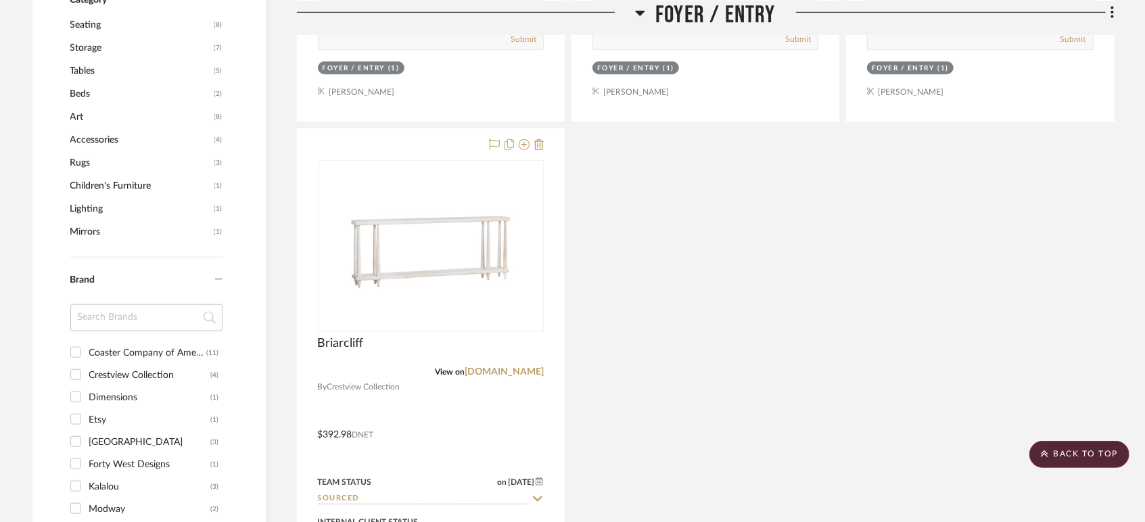
scroll to position [902, 0]
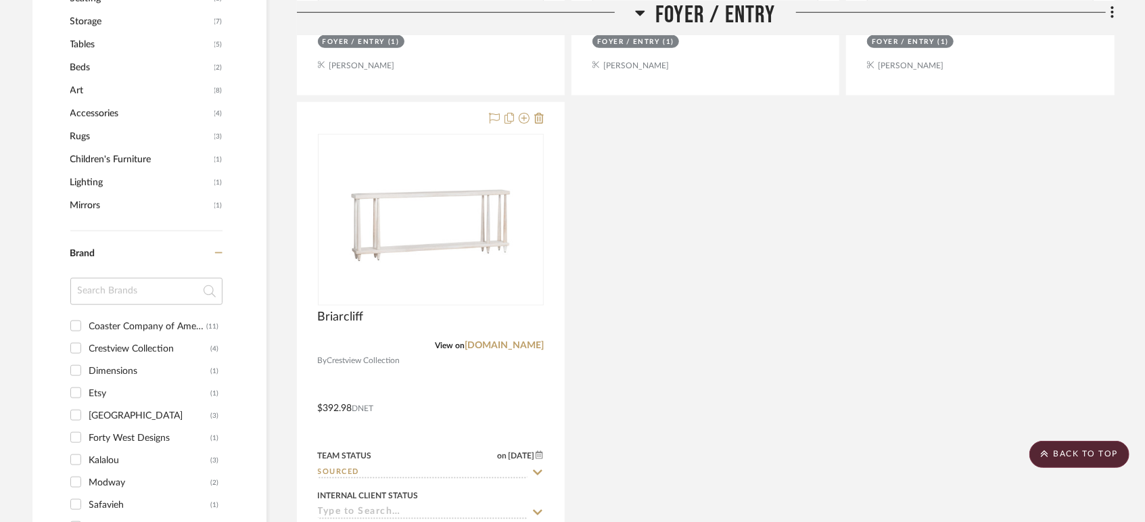
click at [78, 315] on input "Coaster Company of America (11)" at bounding box center [76, 326] width 22 height 22
checkbox input "true"
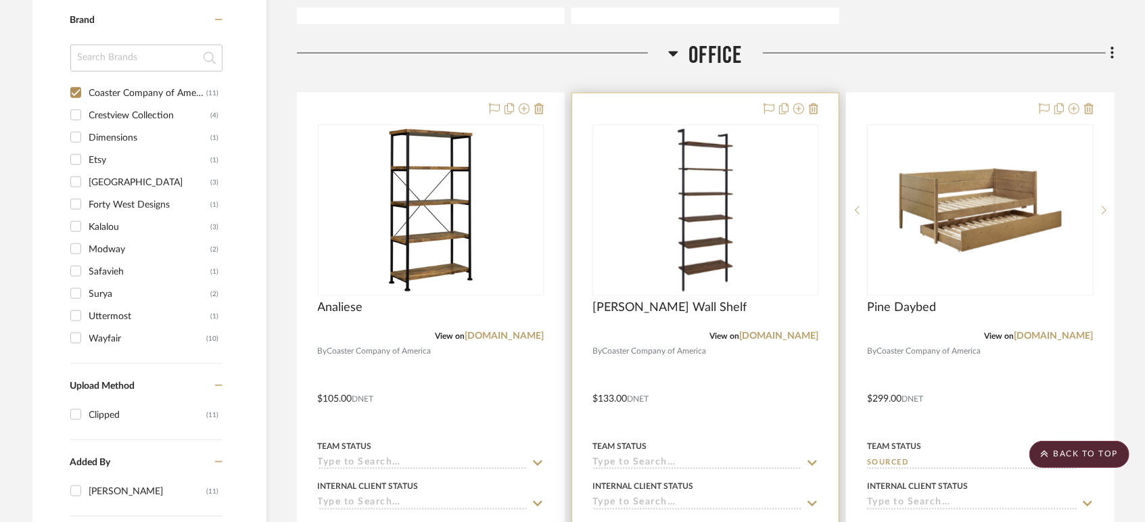
scroll to position [902, 0]
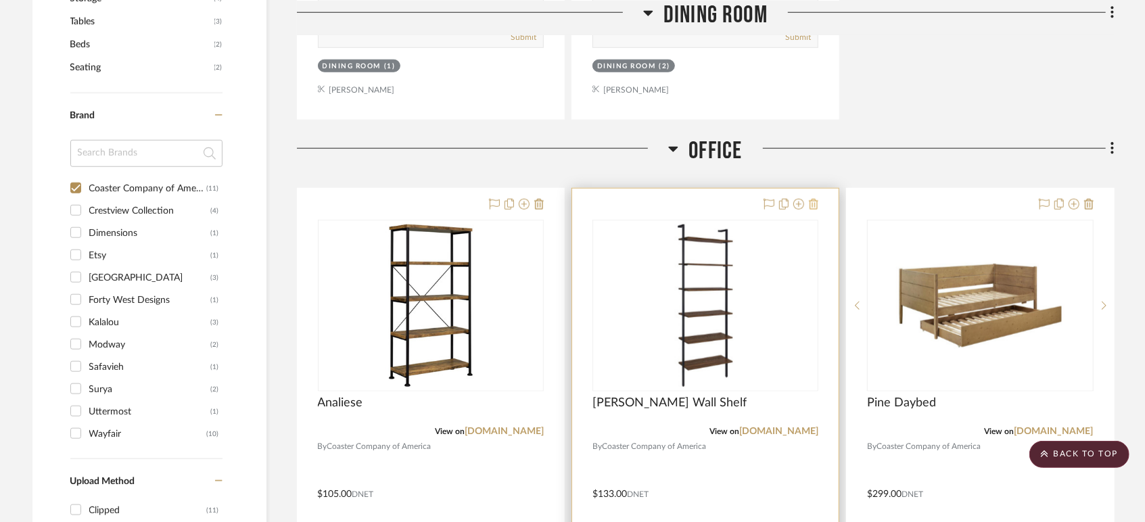
click at [812, 199] on icon at bounding box center [813, 204] width 9 height 11
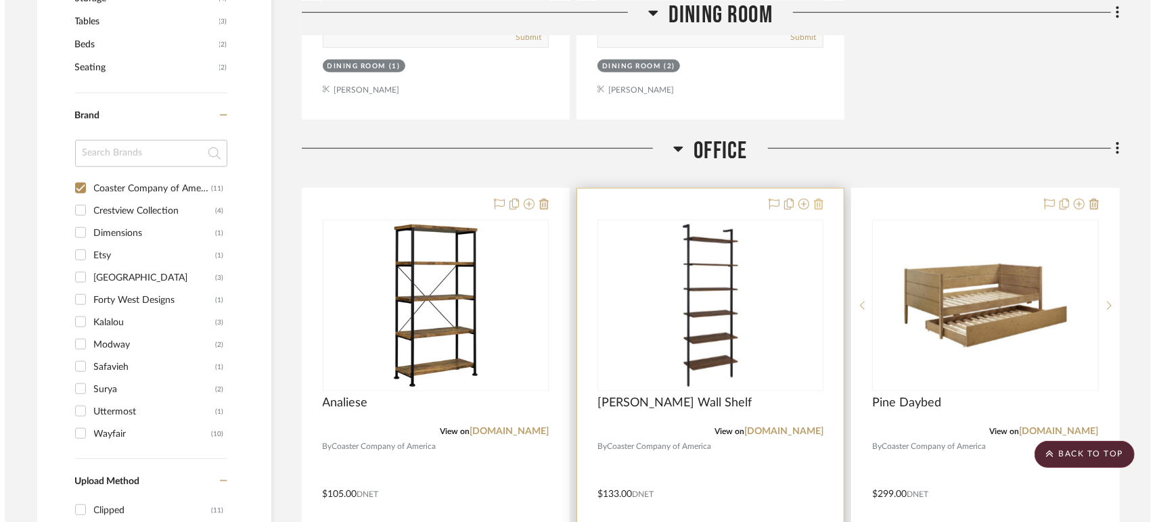
scroll to position [0, 0]
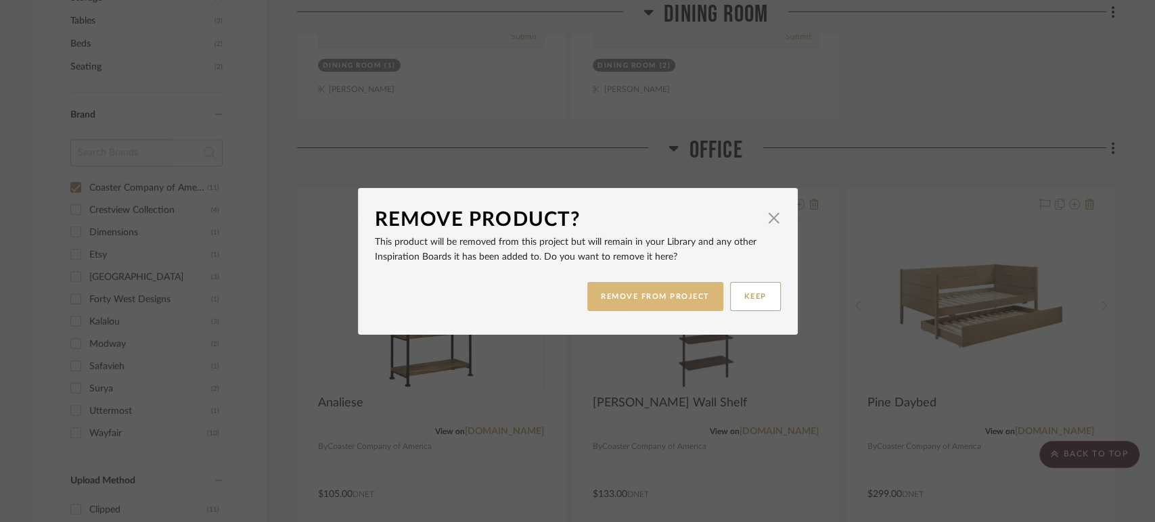
click at [651, 300] on button "REMOVE FROM PROJECT" at bounding box center [655, 296] width 136 height 29
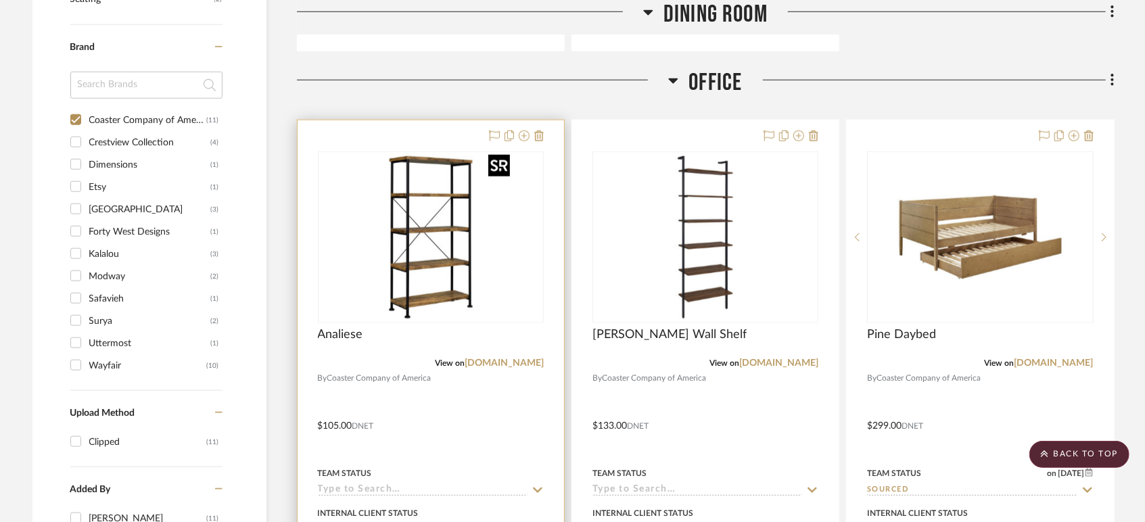
scroll to position [1052, 0]
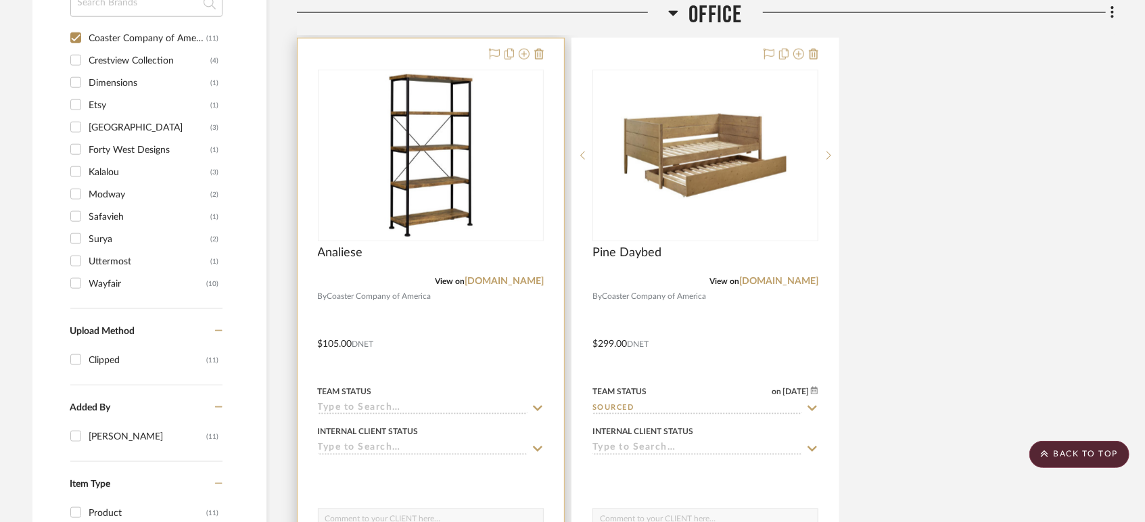
click at [352, 403] on input at bounding box center [423, 409] width 210 height 13
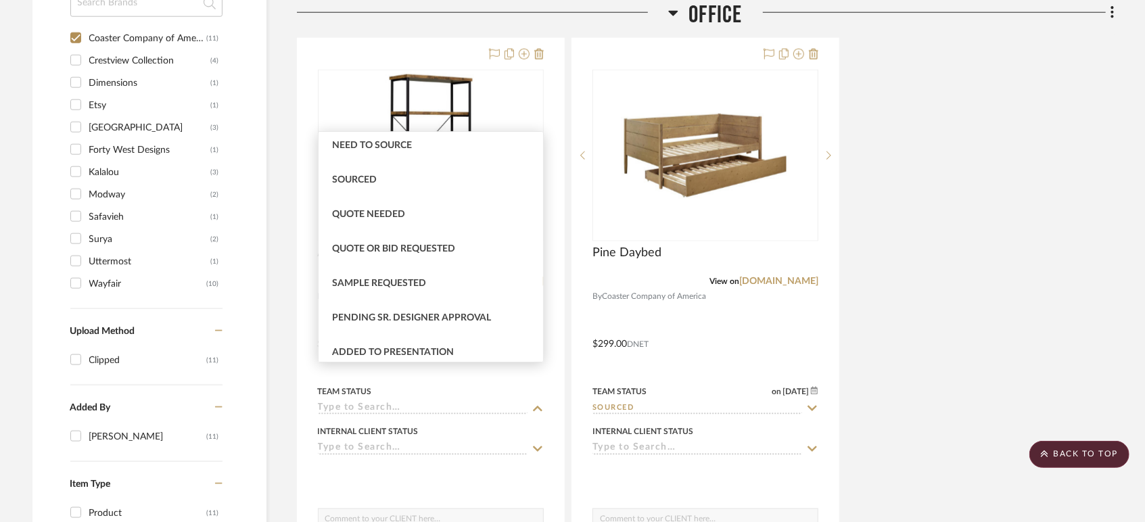
scroll to position [451, 0]
click at [357, 153] on div "Sourced" at bounding box center [431, 147] width 225 height 35
type input "[DATE]"
type input "Sourced"
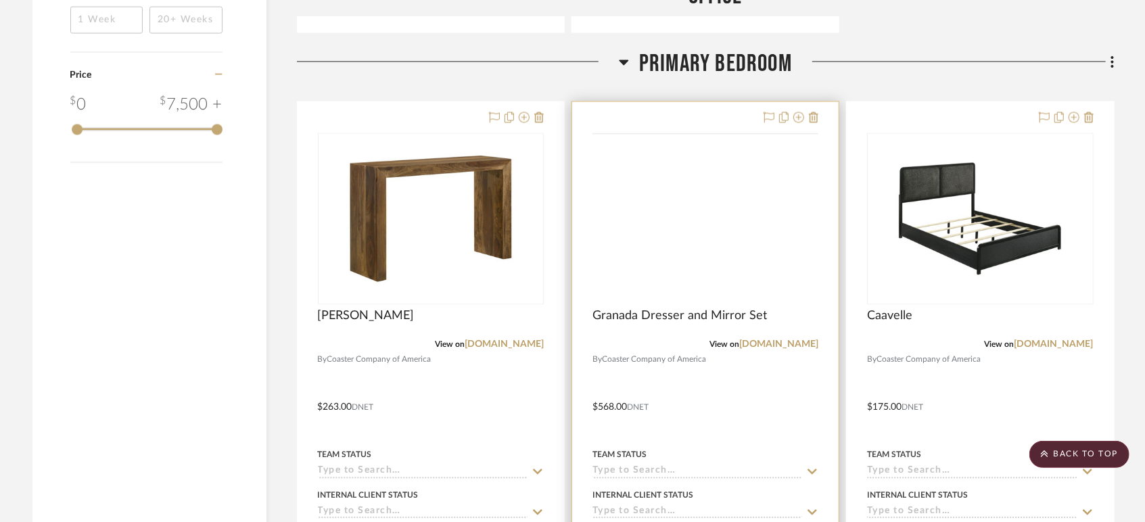
scroll to position [1653, 0]
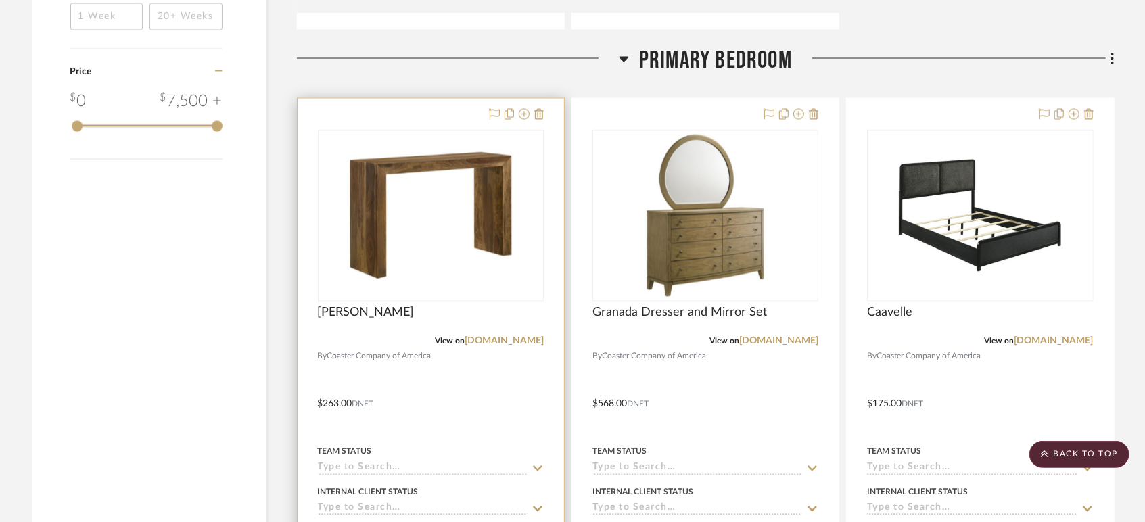
click at [380, 463] on input at bounding box center [423, 469] width 210 height 13
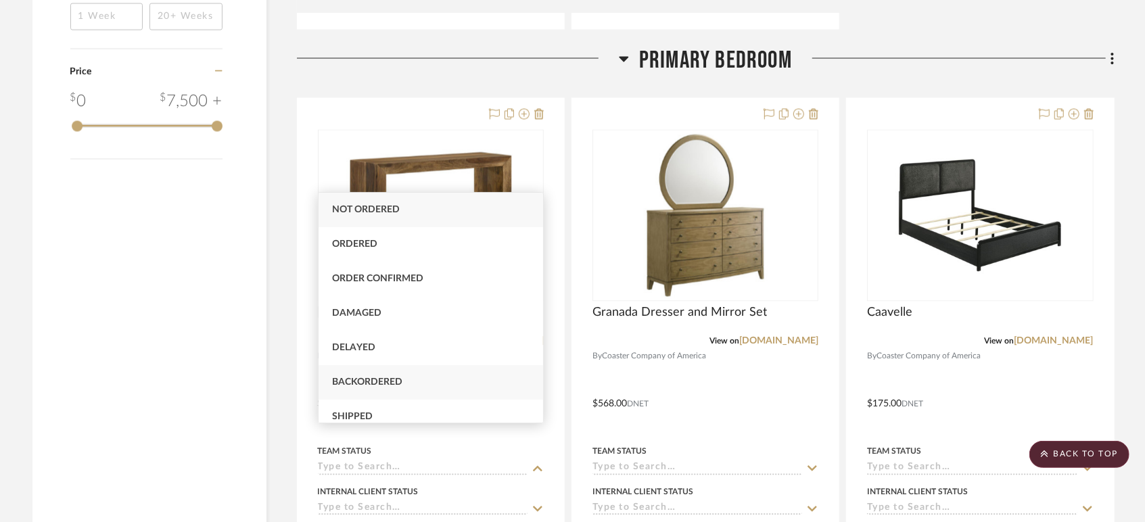
scroll to position [300, 0]
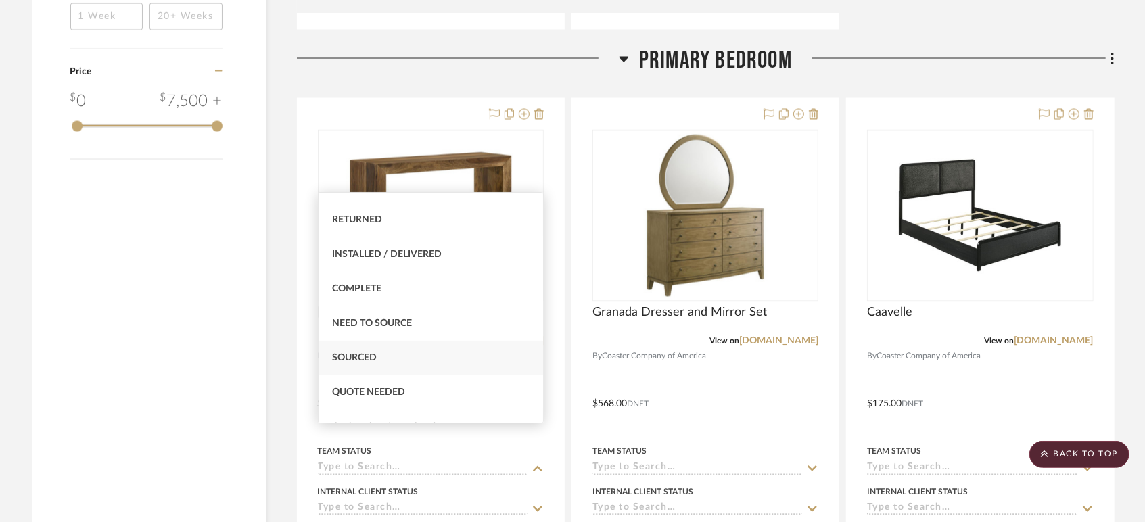
click at [380, 365] on div "Sourced" at bounding box center [431, 358] width 225 height 35
type input "[DATE]"
type input "Sourced"
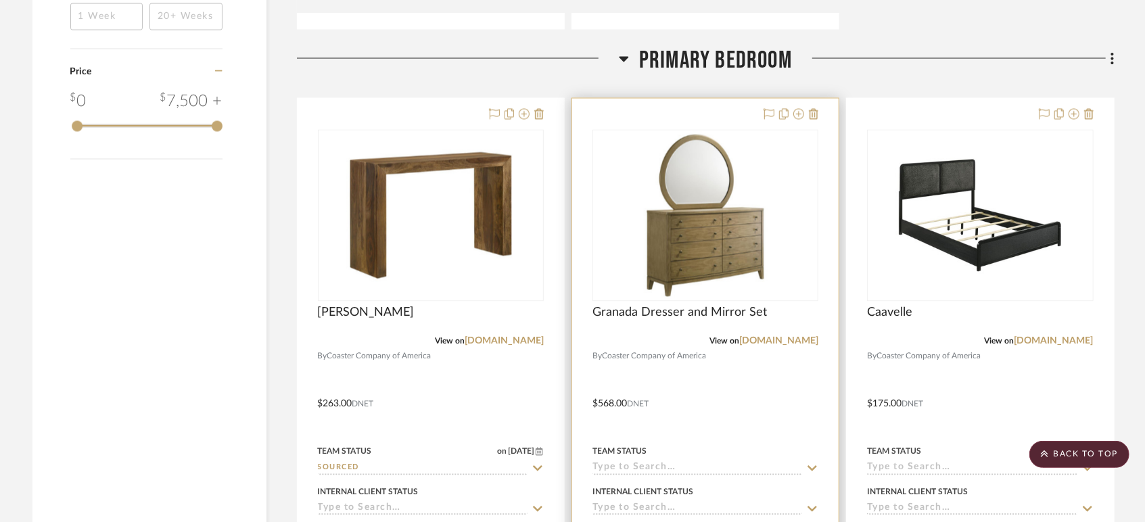
click at [644, 440] on div at bounding box center [705, 395] width 267 height 592
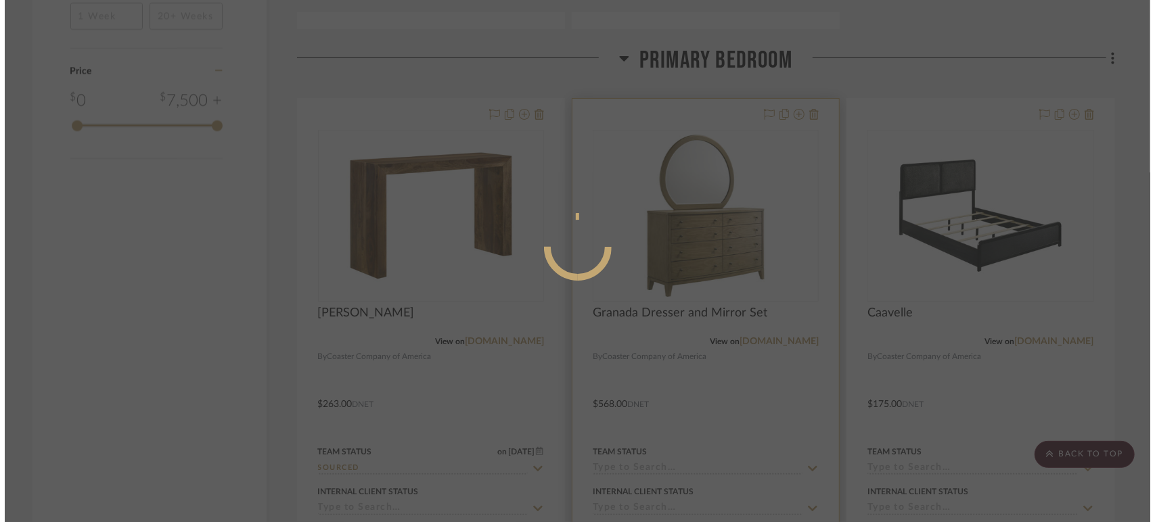
scroll to position [0, 0]
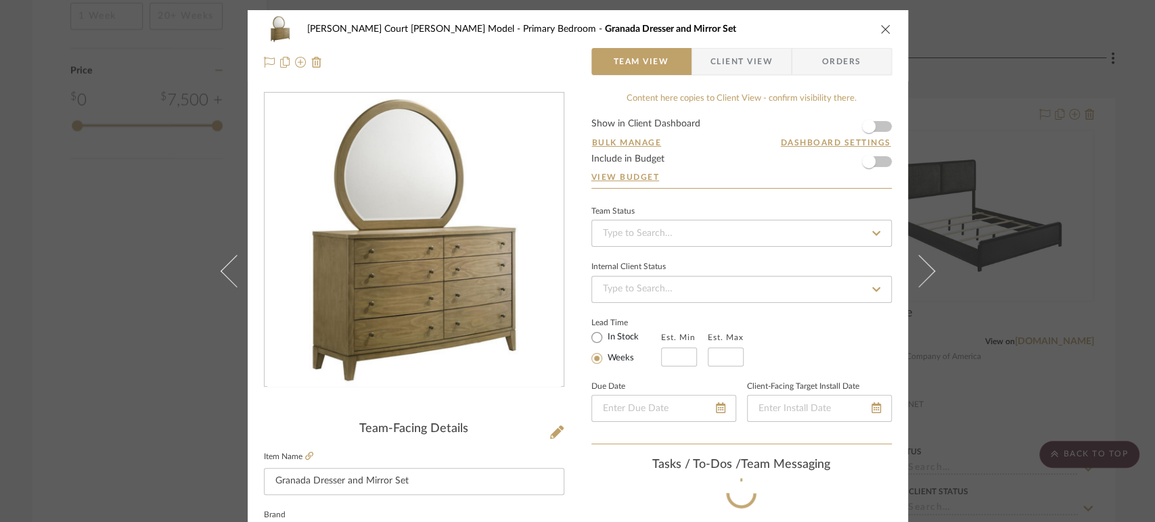
click at [883, 25] on icon "close" at bounding box center [885, 29] width 11 height 11
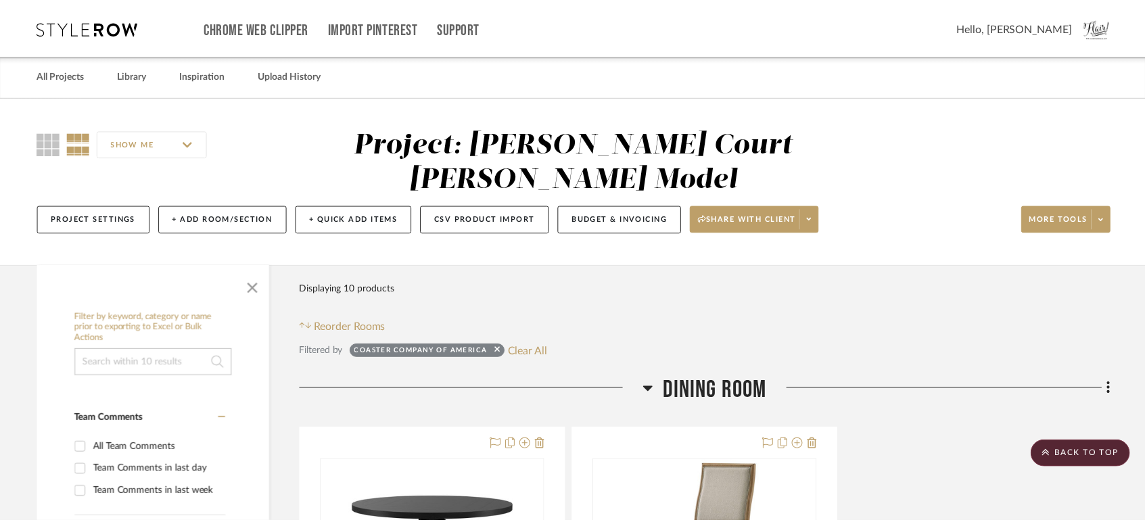
scroll to position [1653, 0]
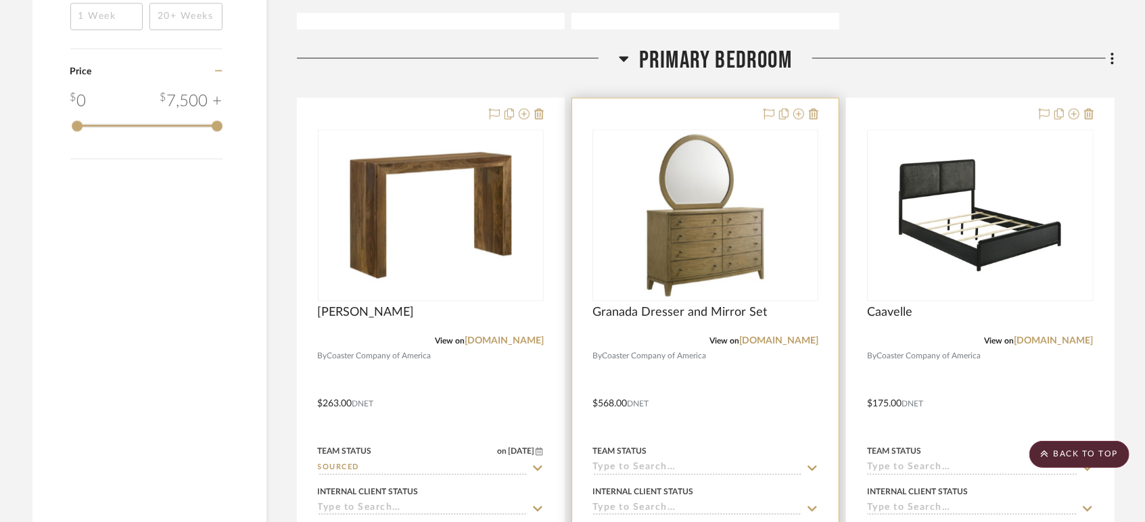
click at [638, 463] on input at bounding box center [698, 469] width 210 height 13
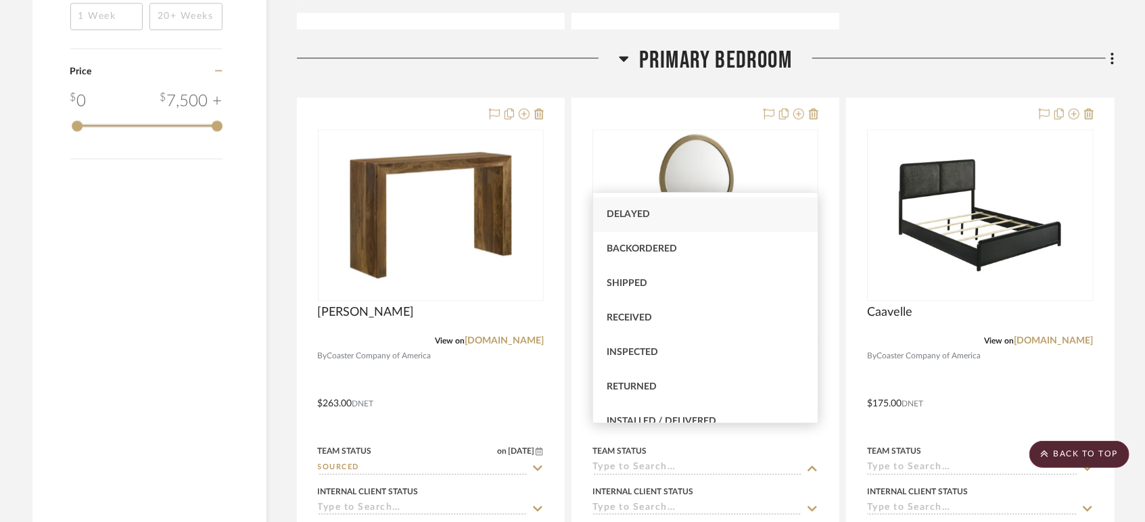
scroll to position [300, 0]
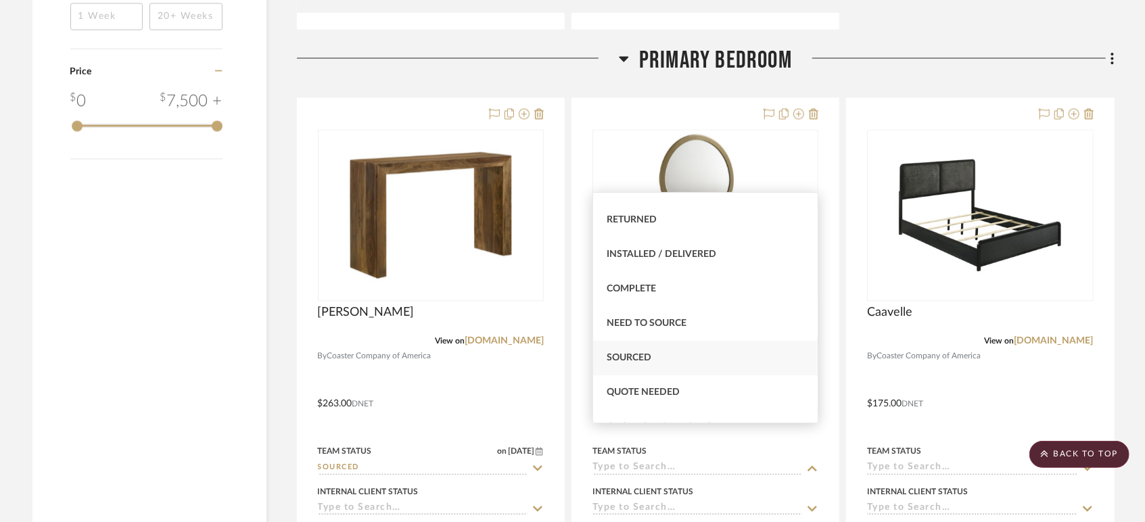
click at [645, 359] on span "Sourced" at bounding box center [629, 357] width 45 height 9
type input "[DATE]"
type input "Sourced"
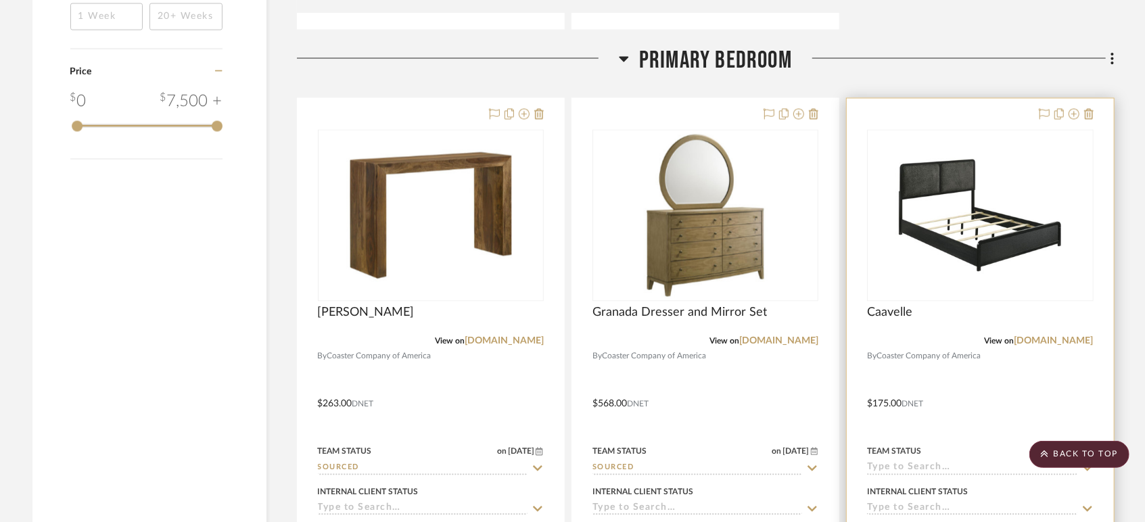
click at [879, 463] on input at bounding box center [972, 469] width 210 height 13
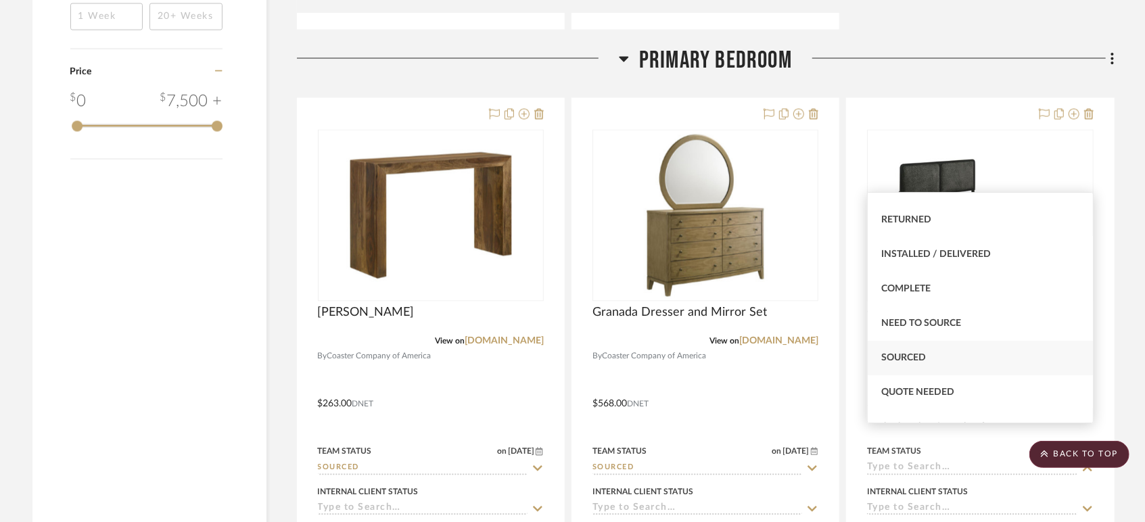
click at [928, 352] on div "Sourced" at bounding box center [980, 358] width 225 height 35
type input "[DATE]"
type input "Sourced"
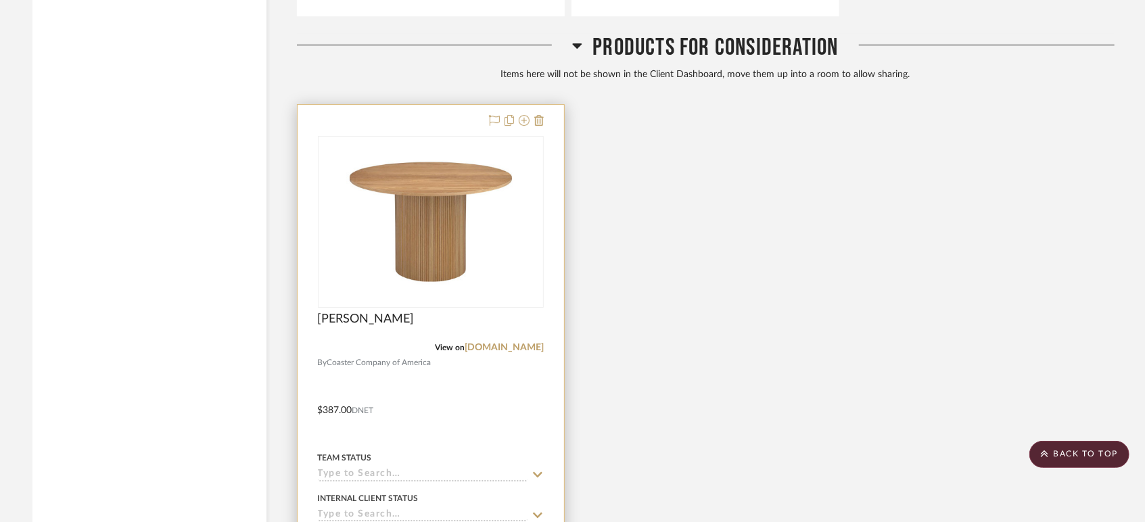
scroll to position [2856, 0]
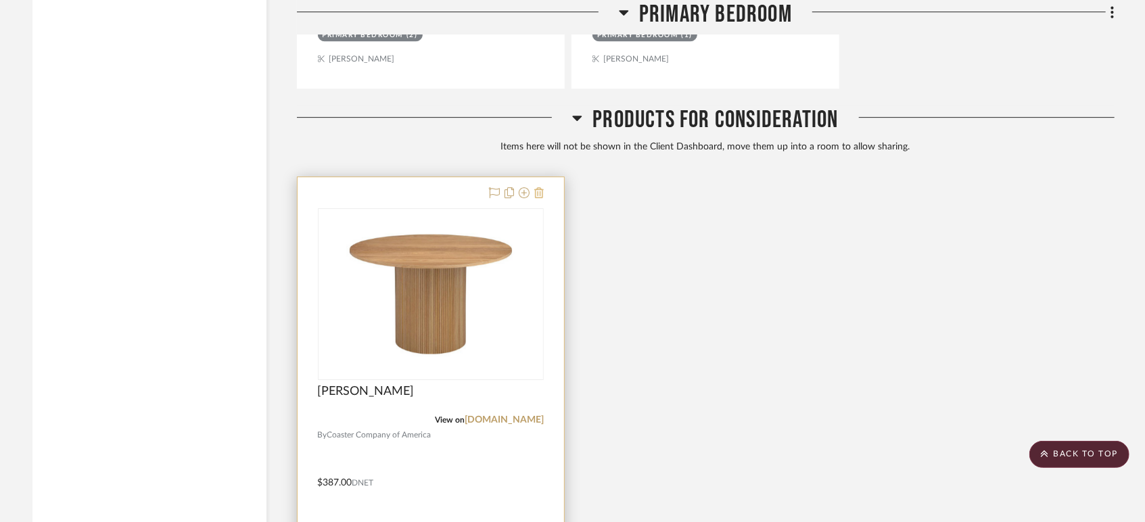
click at [541, 187] on icon at bounding box center [538, 192] width 9 height 11
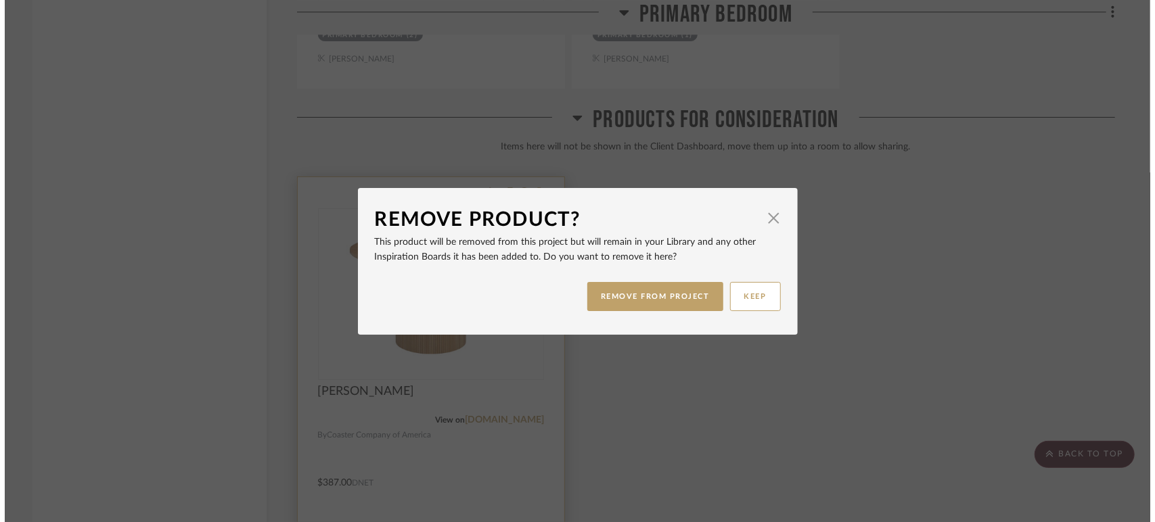
scroll to position [0, 0]
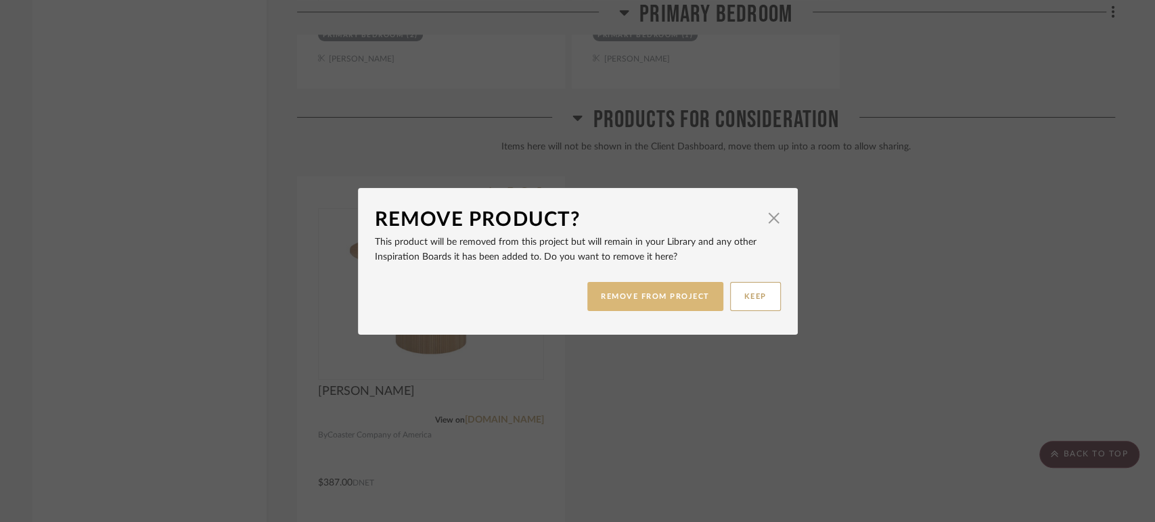
click at [643, 294] on button "REMOVE FROM PROJECT" at bounding box center [655, 296] width 136 height 29
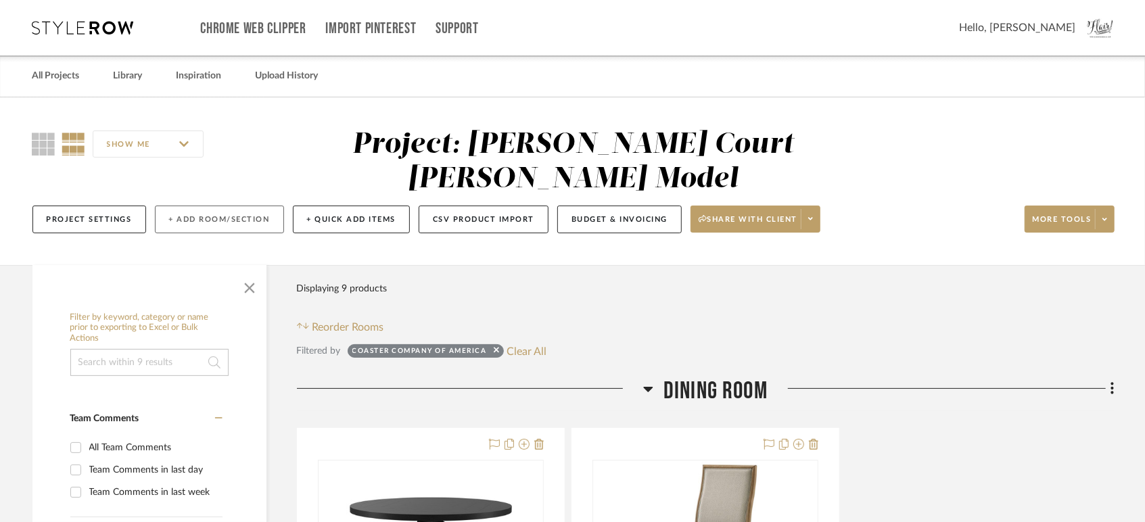
click at [234, 206] on button "+ Add Room/Section" at bounding box center [219, 220] width 129 height 28
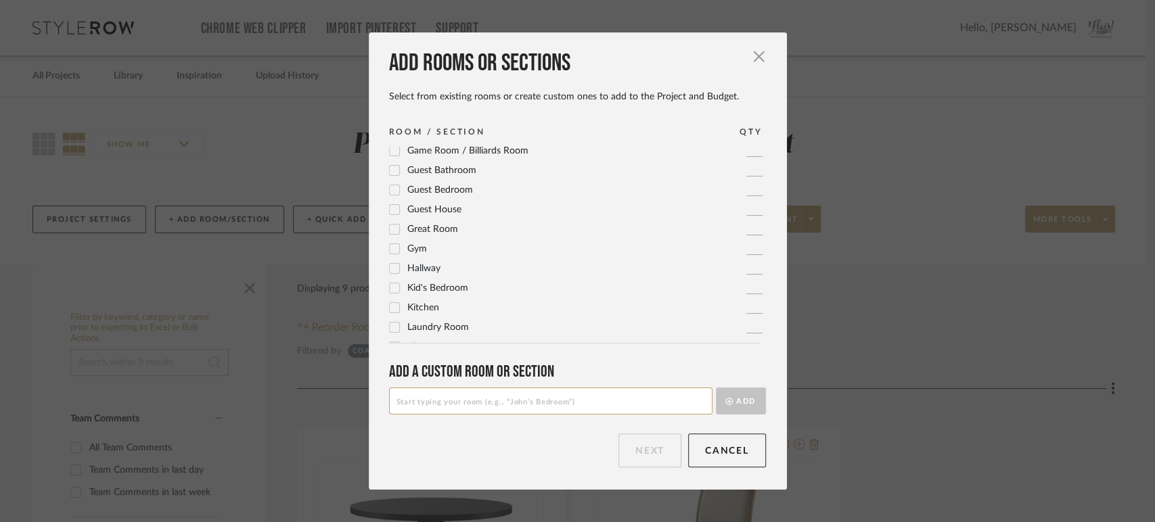
scroll to position [225, 0]
click at [439, 407] on input at bounding box center [550, 401] width 323 height 27
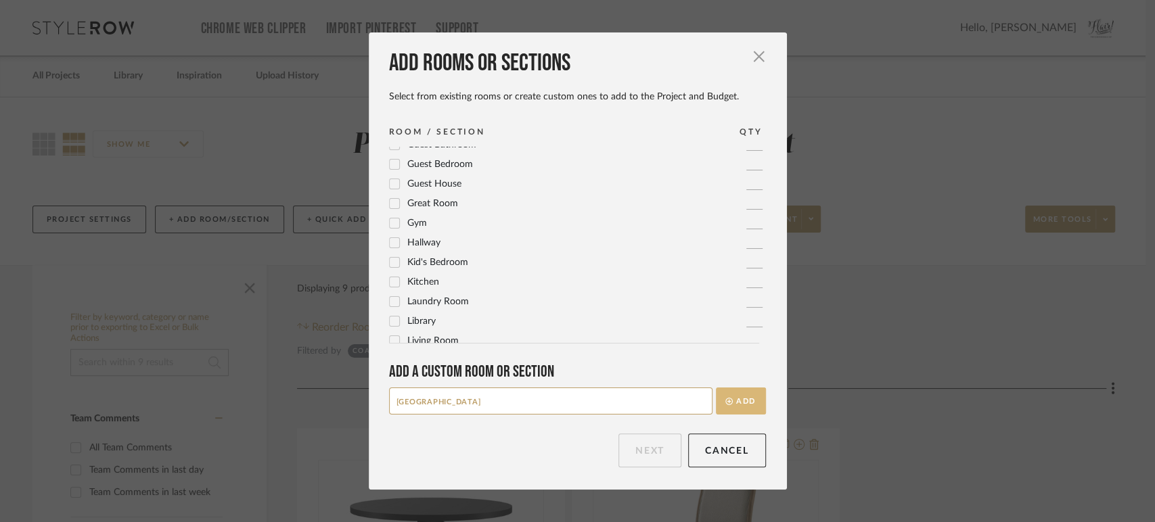
type input "[GEOGRAPHIC_DATA]"
click at [733, 396] on button "Add" at bounding box center [741, 401] width 50 height 27
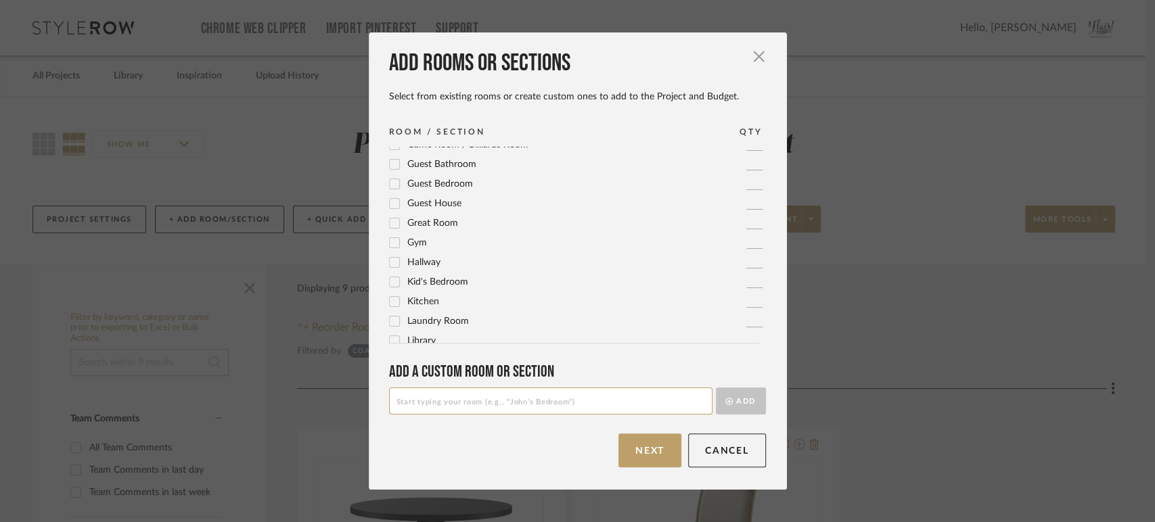
scroll to position [0, 0]
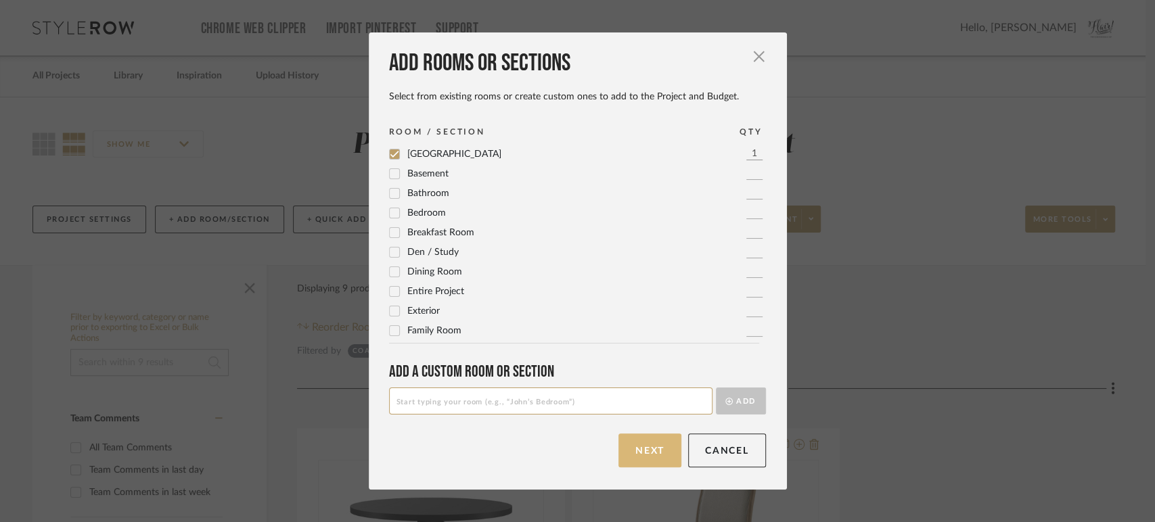
click at [620, 438] on button "Next" at bounding box center [649, 451] width 63 height 34
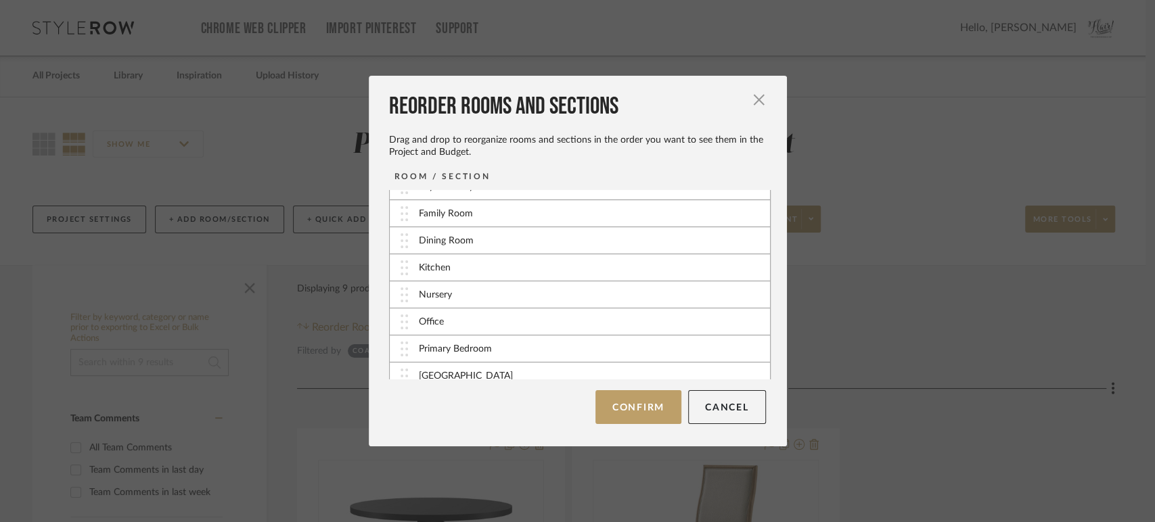
scroll to position [27, 0]
drag, startPoint x: 400, startPoint y: 366, endPoint x: 394, endPoint y: 334, distance: 32.4
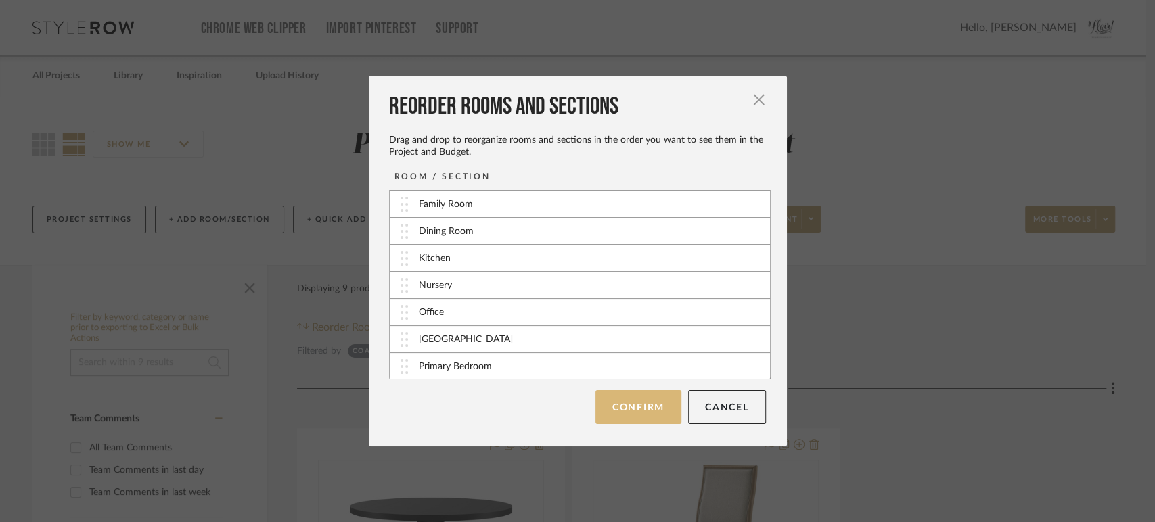
click at [624, 410] on button "Confirm" at bounding box center [638, 407] width 86 height 34
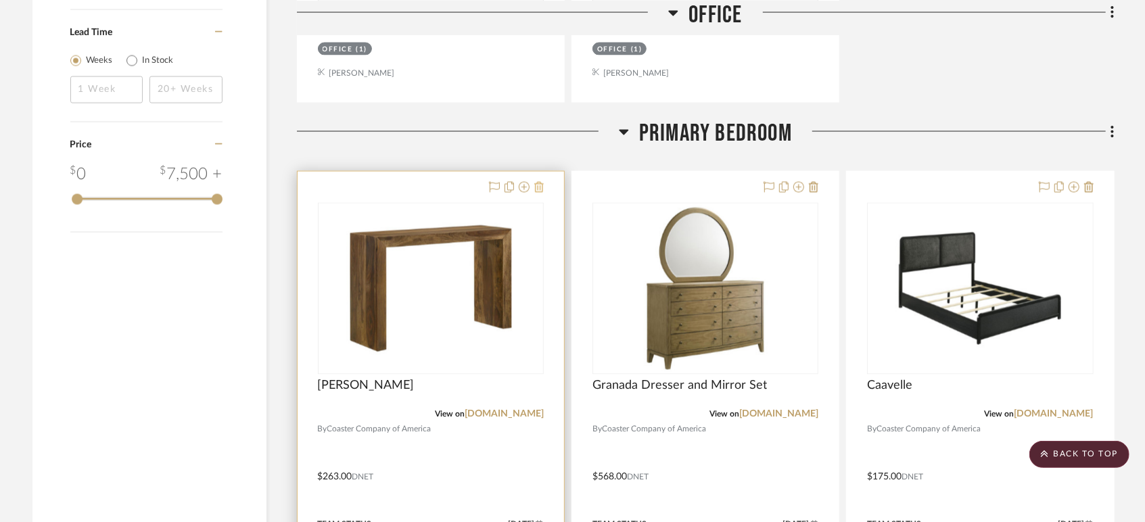
scroll to position [1578, 0]
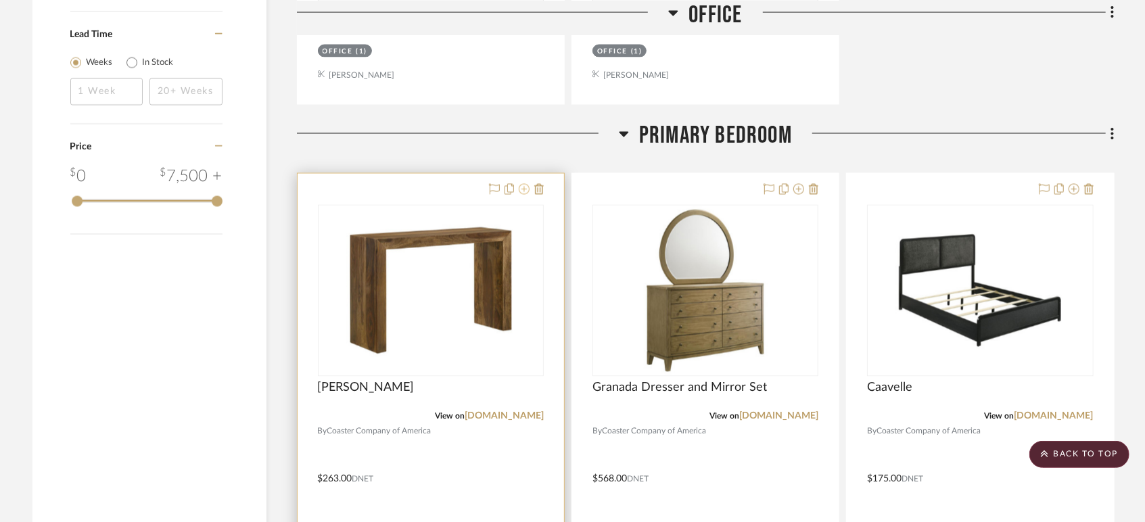
click at [522, 184] on icon at bounding box center [524, 189] width 11 height 11
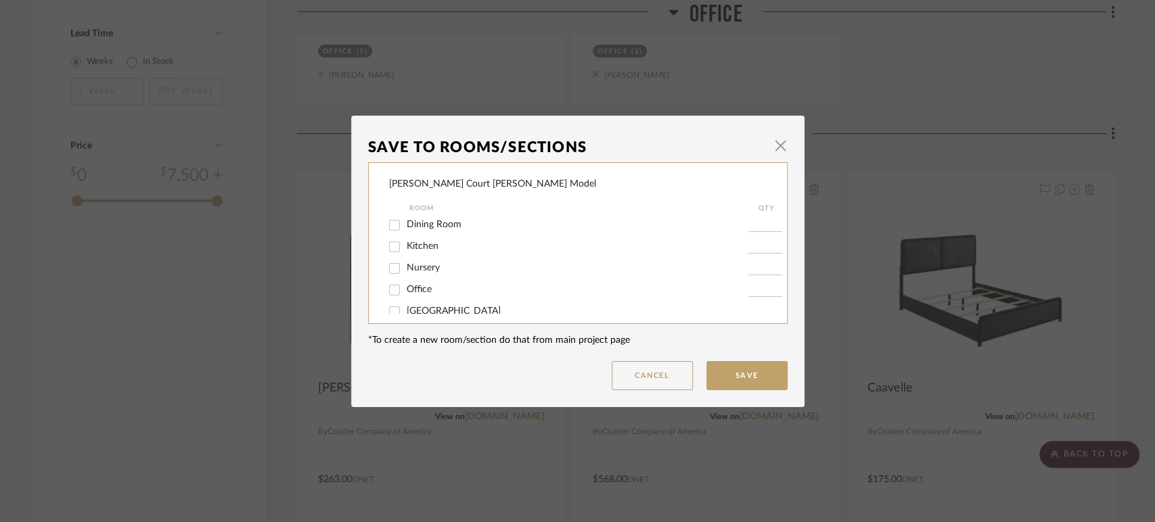
scroll to position [80, 0]
click at [392, 276] on input "[GEOGRAPHIC_DATA]" at bounding box center [395, 278] width 22 height 22
checkbox input "true"
type input "1"
click at [392, 298] on input "Primary Bedroom" at bounding box center [395, 299] width 22 height 22
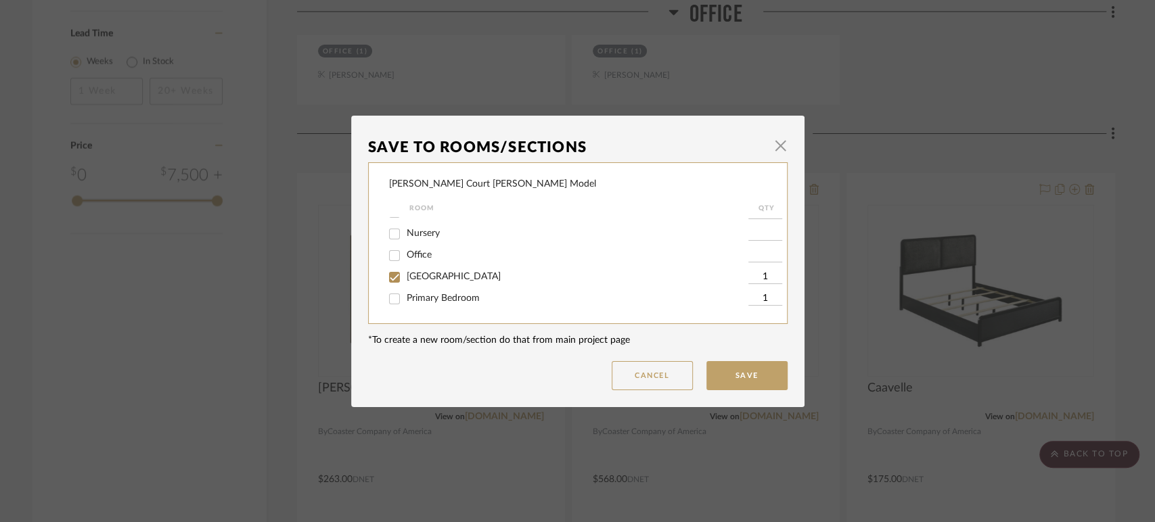
checkbox input "false"
click at [741, 376] on button "Save" at bounding box center [746, 375] width 81 height 29
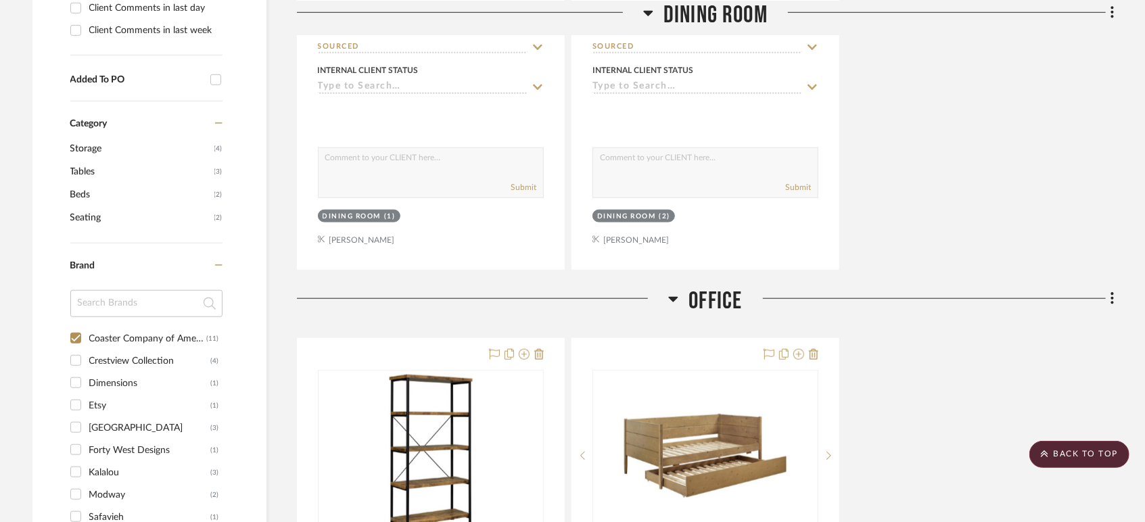
scroll to position [902, 0]
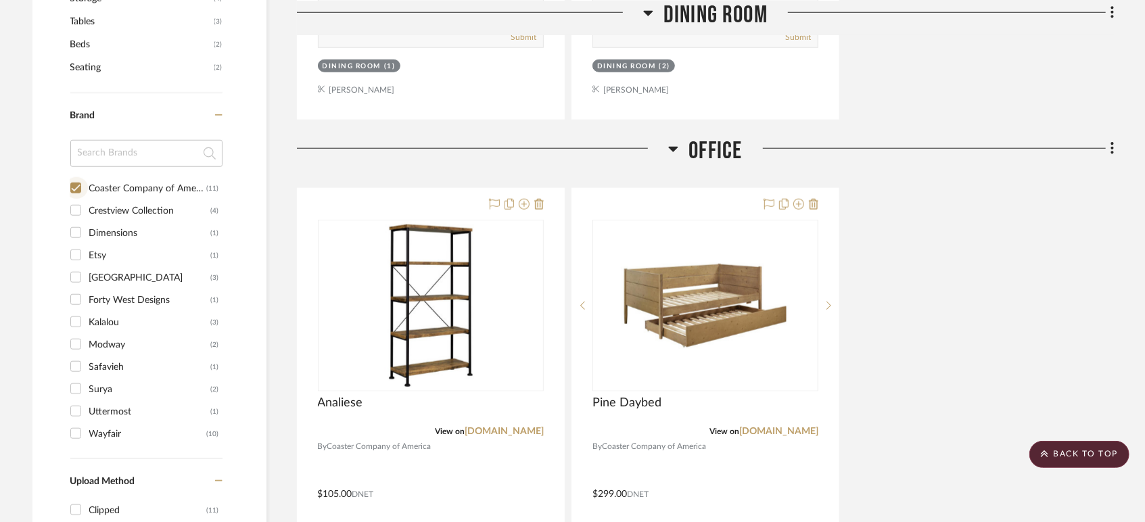
click at [76, 177] on input "Coaster Company of America (11)" at bounding box center [76, 188] width 22 height 22
checkbox input "false"
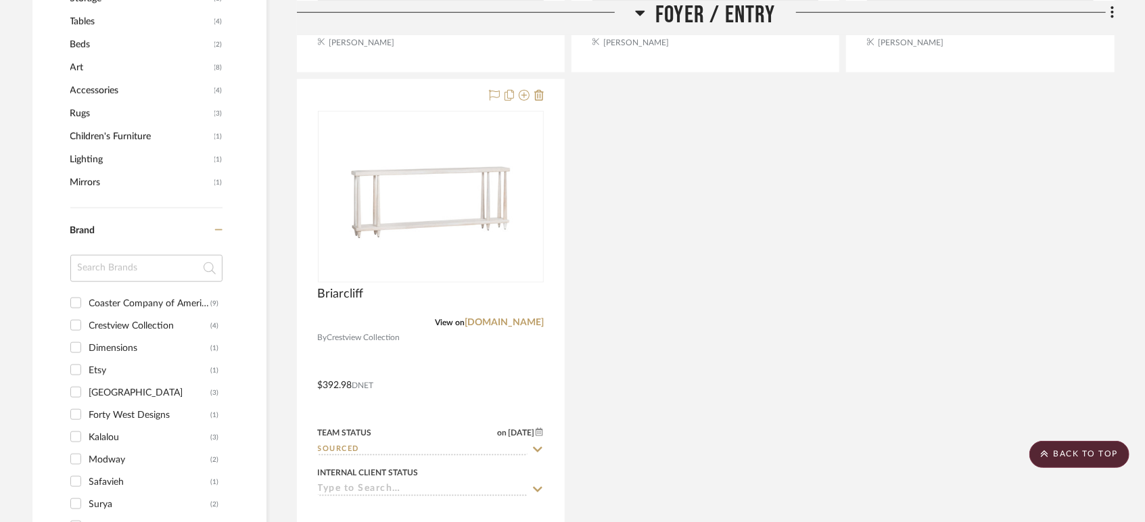
scroll to position [1000, 0]
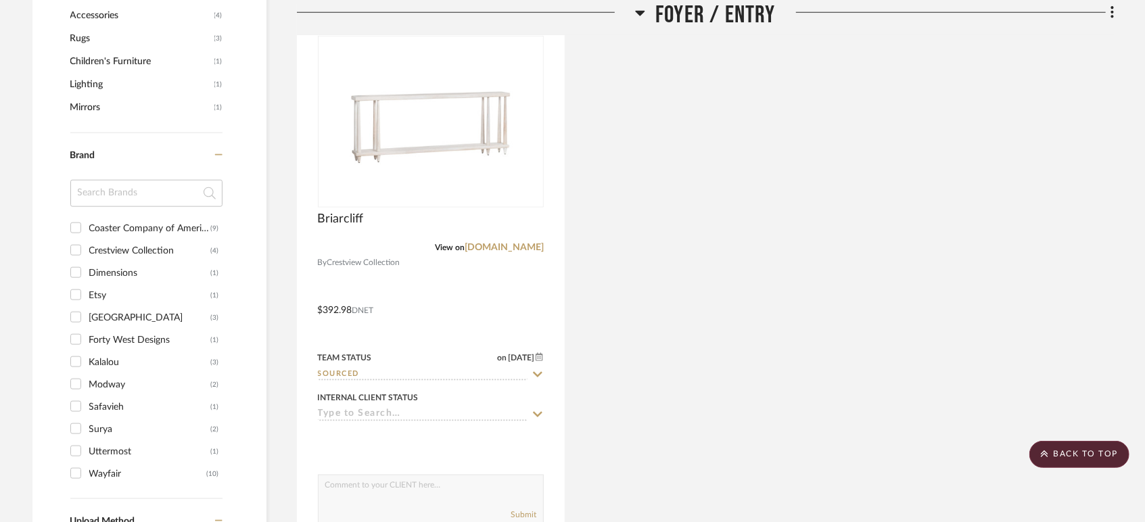
click at [78, 373] on input "Modway (2)" at bounding box center [76, 384] width 22 height 22
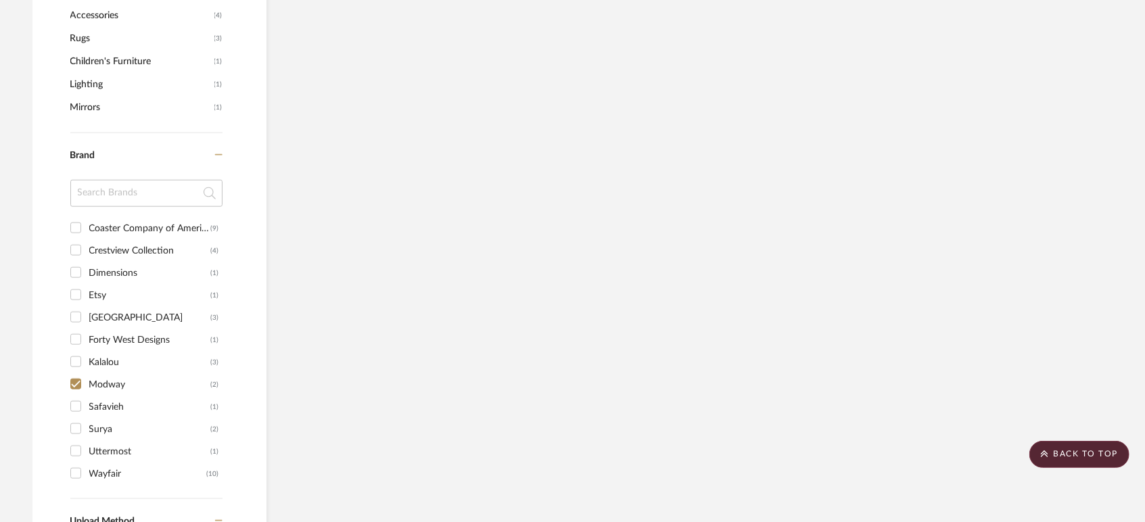
scroll to position [923, 0]
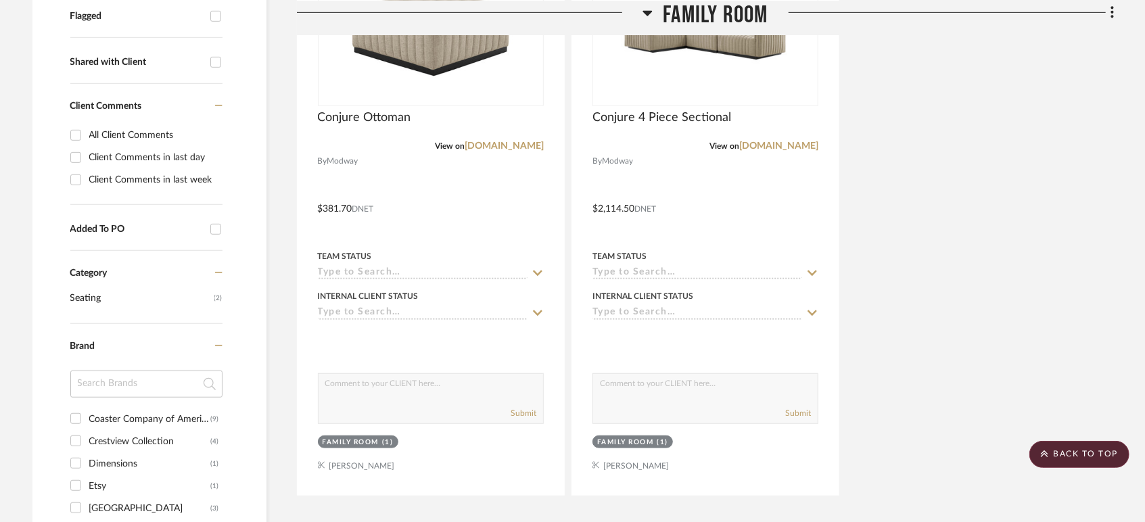
scroll to position [601, 0]
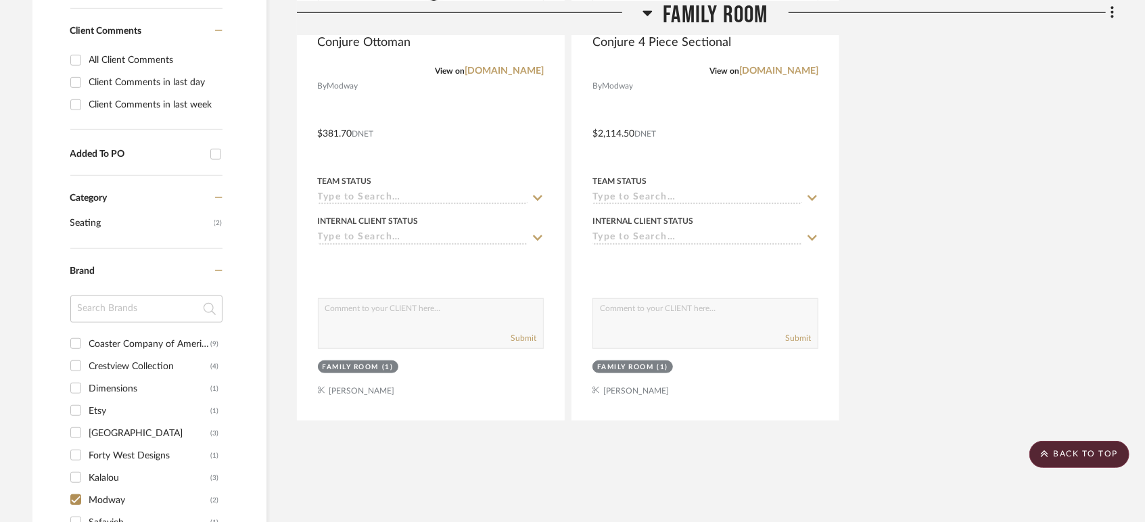
click at [76, 489] on input "Modway (2)" at bounding box center [76, 500] width 22 height 22
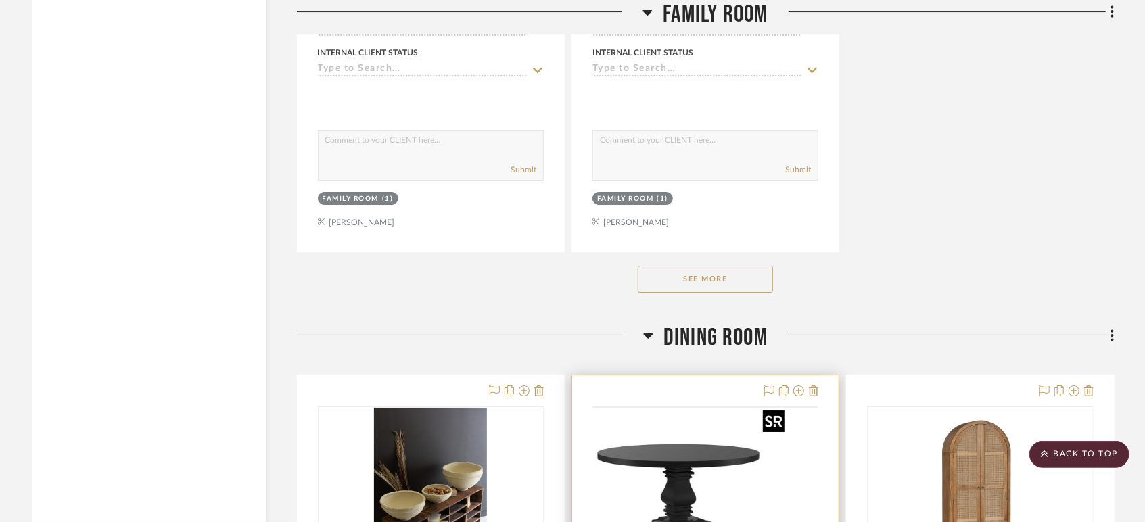
scroll to position [3307, 0]
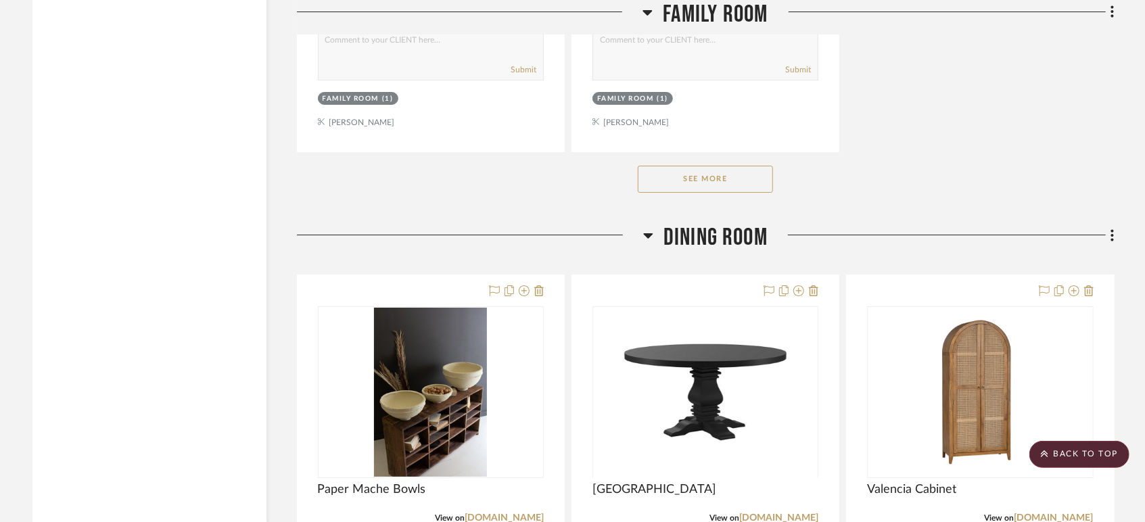
click at [720, 166] on button "See More" at bounding box center [705, 179] width 135 height 27
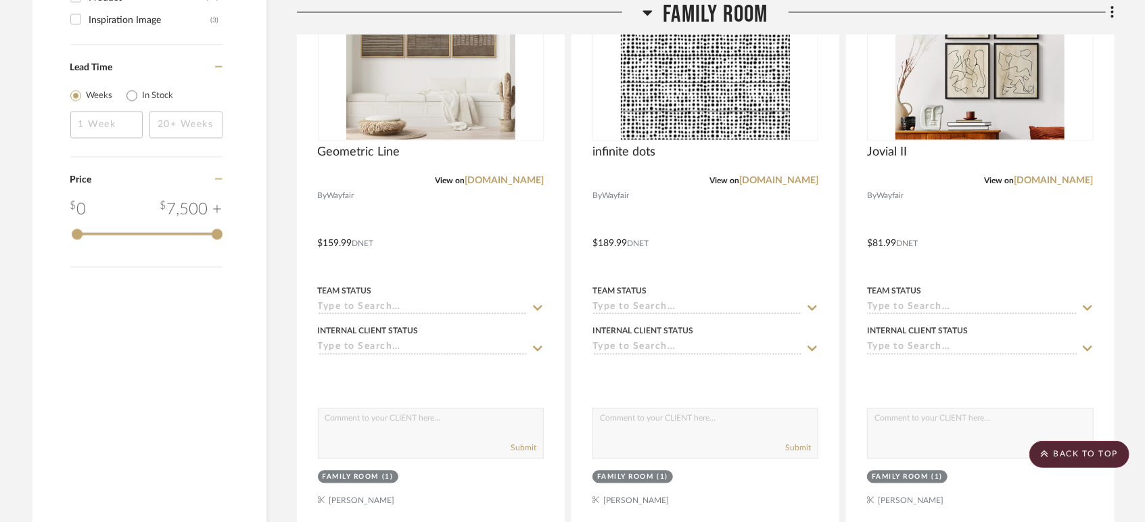
scroll to position [1202, 0]
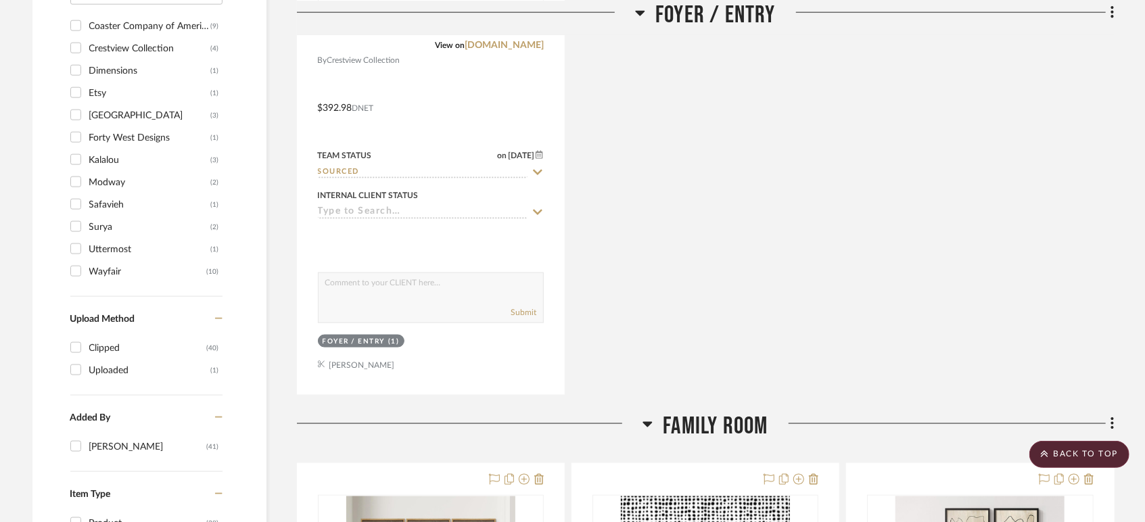
click at [74, 171] on input "Modway (2)" at bounding box center [76, 182] width 22 height 22
checkbox input "true"
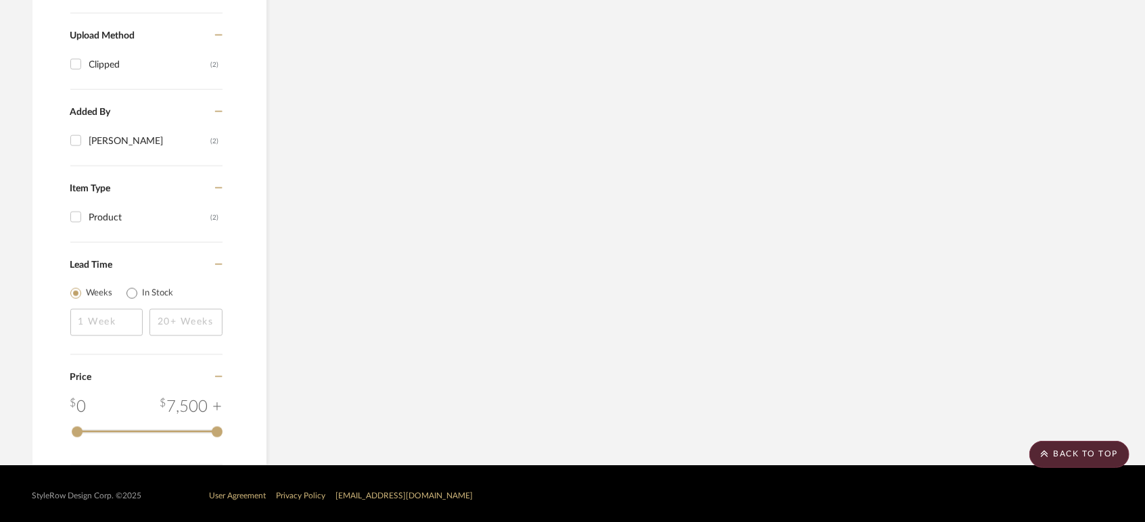
scroll to position [919, 0]
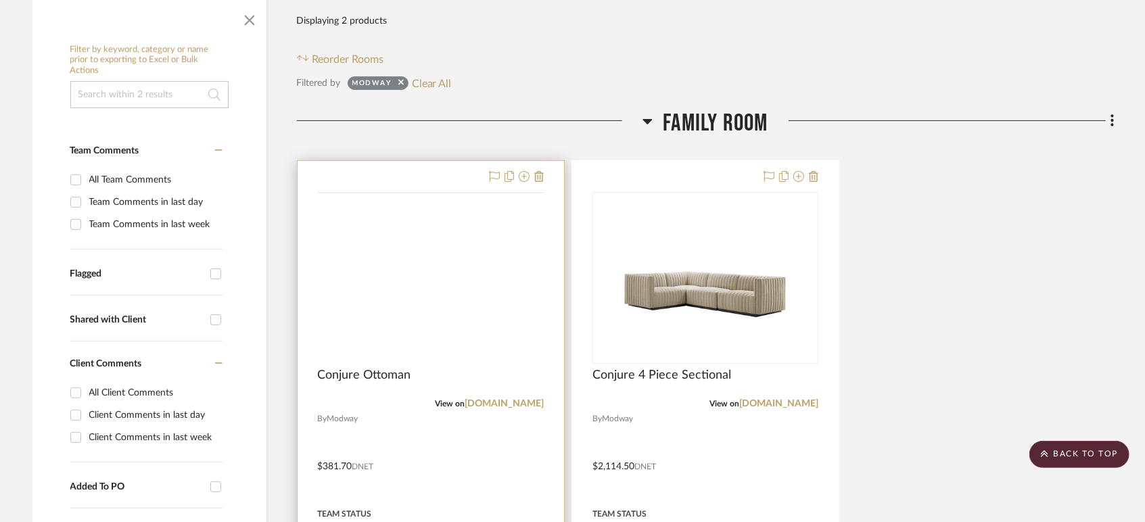
scroll to position [242, 0]
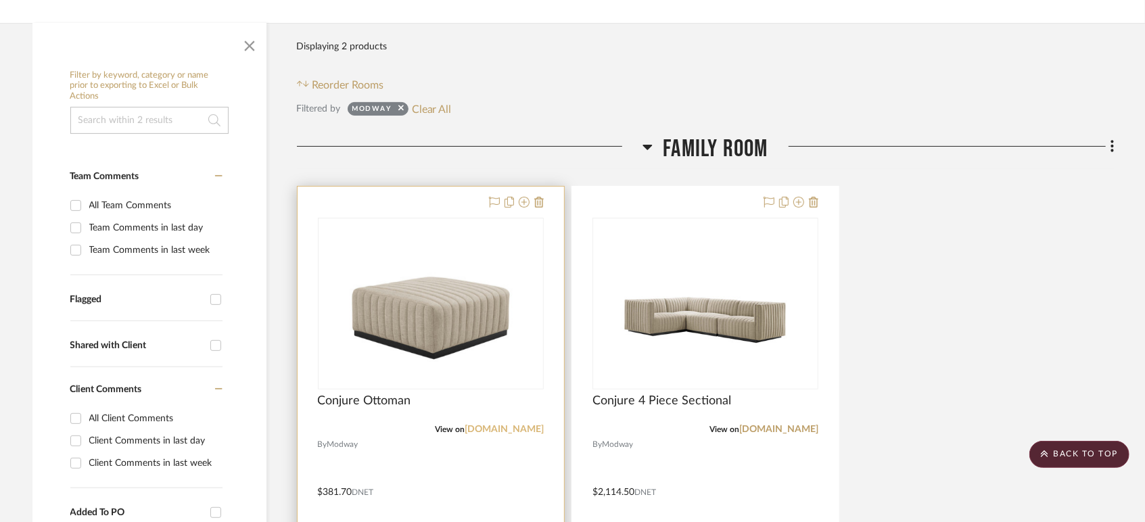
click at [515, 425] on link "[DOMAIN_NAME]" at bounding box center [504, 429] width 79 height 9
